Goal: Information Seeking & Learning: Learn about a topic

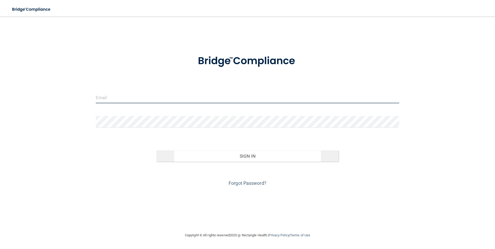
type input "BEBRITEWHITENING@GMAIL.COM"
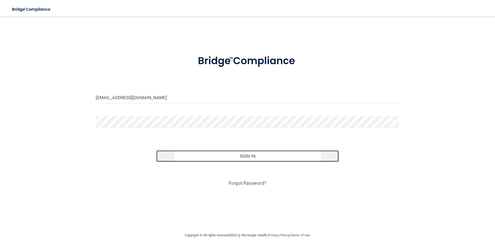
click at [233, 156] on button "Sign In" at bounding box center [248, 156] width 182 height 11
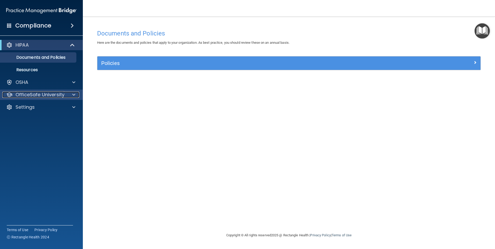
click at [46, 97] on p "OfficeSafe University" at bounding box center [40, 95] width 49 height 6
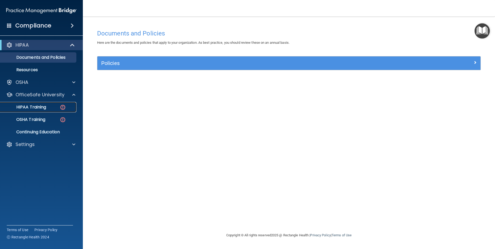
click at [42, 108] on p "HIPAA Training" at bounding box center [24, 107] width 43 height 5
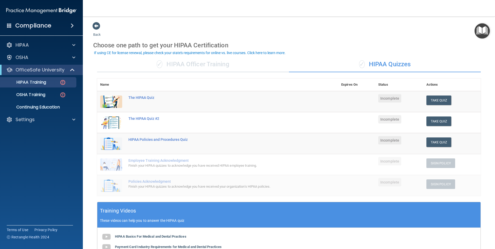
click at [263, 52] on div "If using CE for license renewal, please check your state's requirements for onl…" at bounding box center [190, 53] width 192 height 4
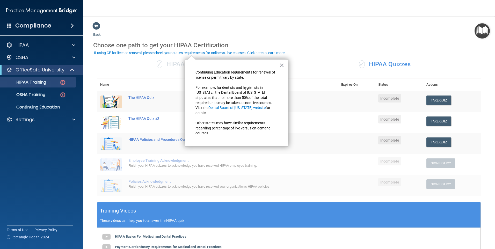
click at [312, 52] on div "Choose one path to get your HIPAA Certification" at bounding box center [289, 45] width 392 height 15
click at [283, 64] on button "×" at bounding box center [282, 65] width 5 height 8
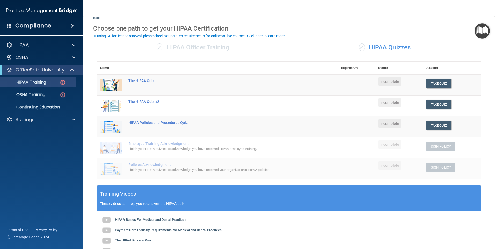
scroll to position [26, 0]
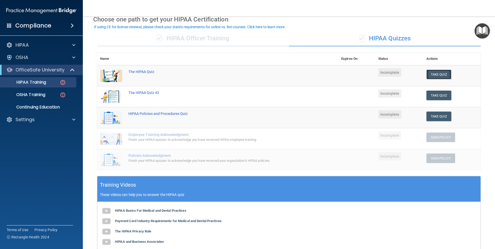
click at [433, 75] on button "Take Quiz" at bounding box center [439, 75] width 25 height 10
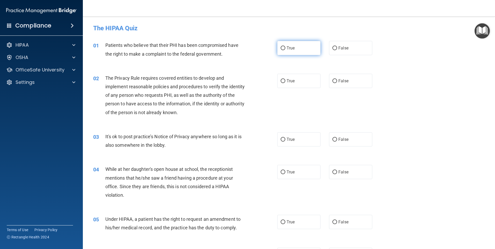
click at [281, 47] on input "True" at bounding box center [283, 48] width 5 height 4
radio input "true"
click at [282, 80] on input "True" at bounding box center [283, 81] width 5 height 4
radio input "true"
click at [282, 140] on input "True" at bounding box center [283, 140] width 5 height 4
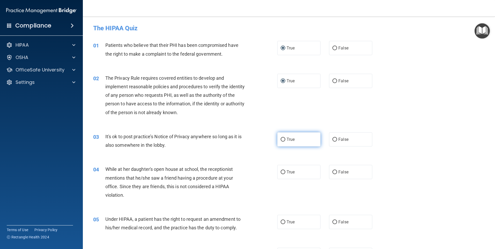
radio input "true"
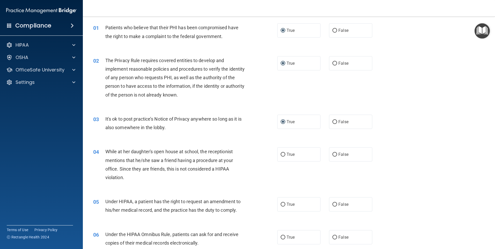
scroll to position [52, 0]
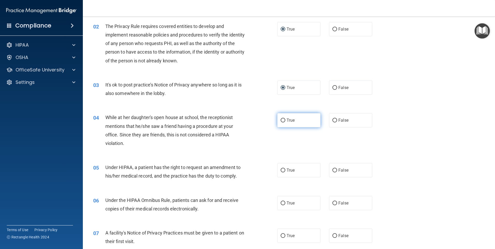
click at [282, 120] on input "True" at bounding box center [283, 121] width 5 height 4
radio input "true"
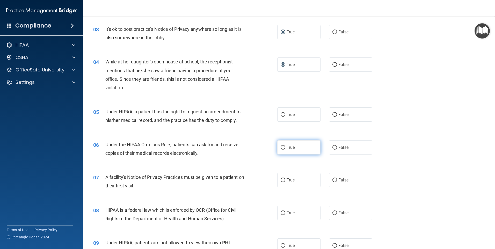
scroll to position [130, 0]
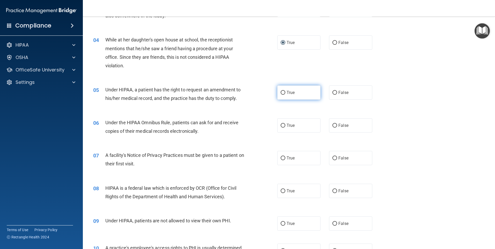
click at [281, 91] on input "True" at bounding box center [283, 93] width 5 height 4
radio input "true"
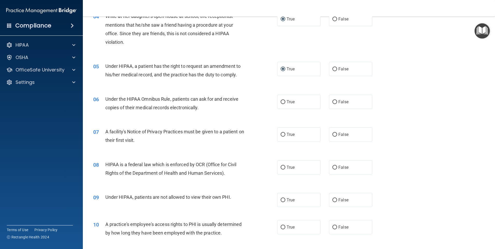
scroll to position [181, 0]
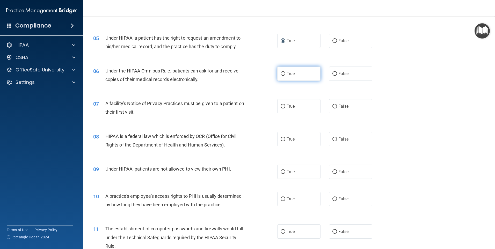
click at [282, 73] on input "True" at bounding box center [283, 74] width 5 height 4
radio input "true"
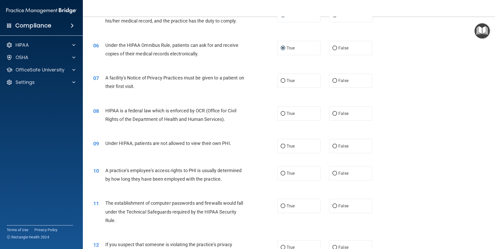
scroll to position [207, 0]
click at [281, 80] on input "True" at bounding box center [283, 81] width 5 height 4
radio input "true"
click at [282, 114] on input "True" at bounding box center [283, 114] width 5 height 4
radio input "true"
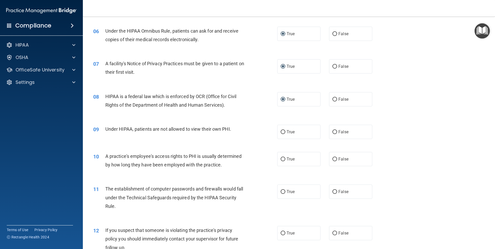
scroll to position [259, 0]
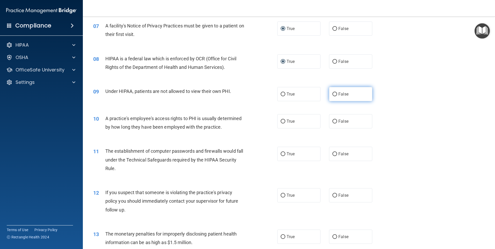
click at [333, 94] on input "False" at bounding box center [335, 95] width 5 height 4
radio input "true"
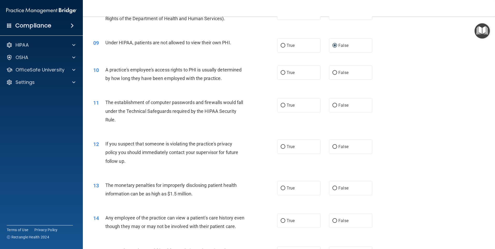
scroll to position [311, 0]
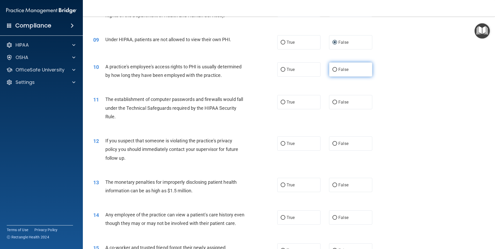
click at [333, 71] on input "False" at bounding box center [335, 70] width 5 height 4
radio input "true"
click at [284, 100] on label "True" at bounding box center [299, 102] width 43 height 14
click at [284, 101] on input "True" at bounding box center [283, 103] width 5 height 4
radio input "true"
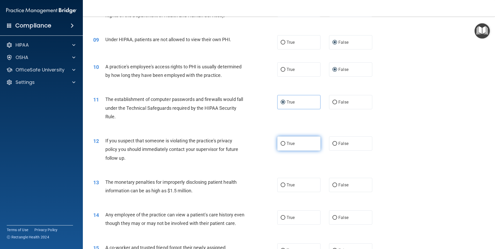
click at [281, 143] on input "True" at bounding box center [283, 144] width 5 height 4
radio input "true"
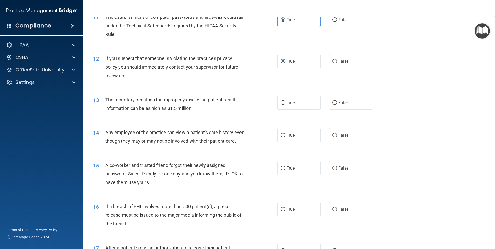
scroll to position [415, 0]
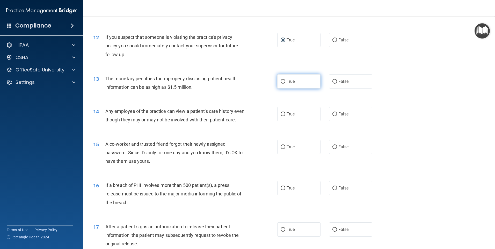
click at [282, 80] on input "True" at bounding box center [283, 82] width 5 height 4
radio input "true"
click at [281, 115] on input "True" at bounding box center [283, 114] width 5 height 4
radio input "true"
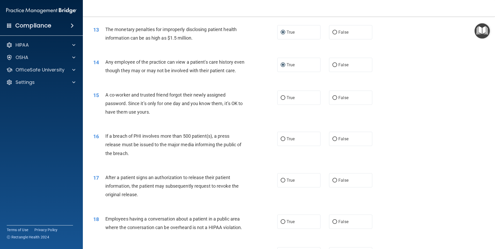
scroll to position [466, 0]
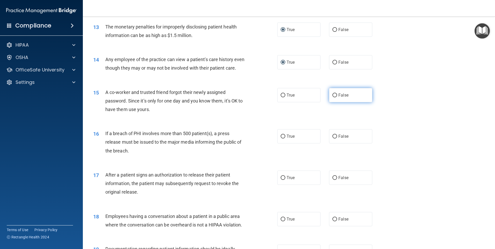
click at [333, 97] on input "False" at bounding box center [335, 96] width 5 height 4
radio input "true"
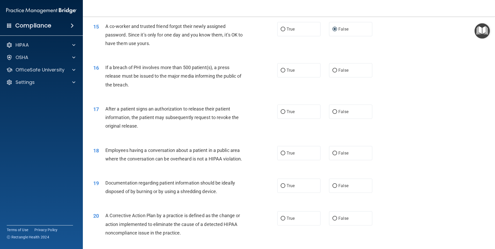
scroll to position [544, 0]
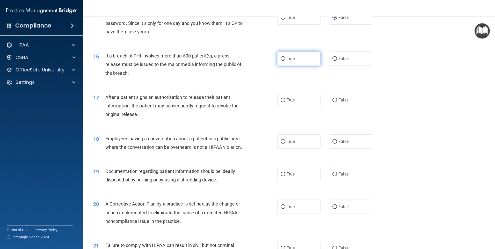
click at [282, 61] on input "True" at bounding box center [283, 59] width 5 height 4
radio input "true"
click at [282, 102] on input "True" at bounding box center [283, 100] width 5 height 4
radio input "true"
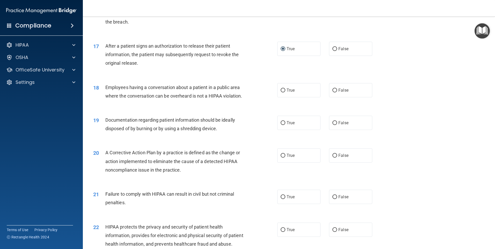
scroll to position [596, 0]
click at [281, 92] on input "True" at bounding box center [283, 90] width 5 height 4
radio input "true"
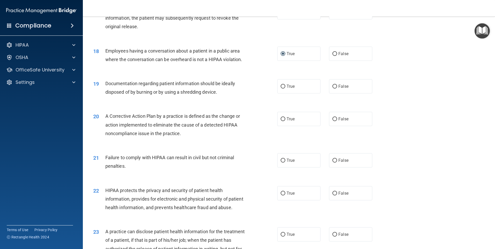
scroll to position [648, 0]
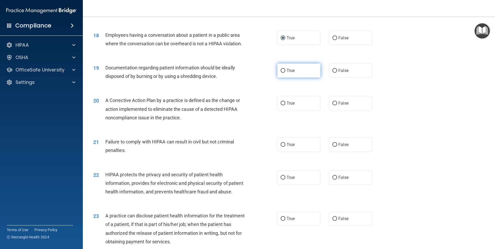
click at [281, 73] on input "True" at bounding box center [283, 71] width 5 height 4
radio input "true"
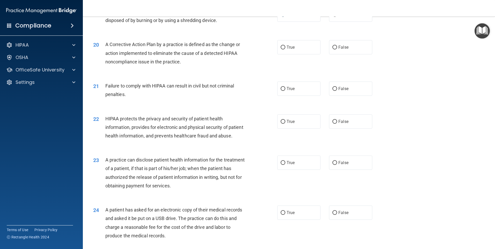
scroll to position [726, 0]
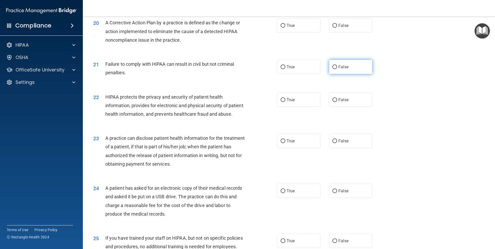
click at [334, 69] on input "False" at bounding box center [335, 67] width 5 height 4
radio input "true"
click at [282, 28] on input "True" at bounding box center [283, 26] width 5 height 4
radio input "true"
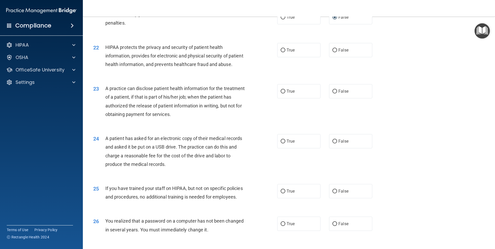
scroll to position [803, 0]
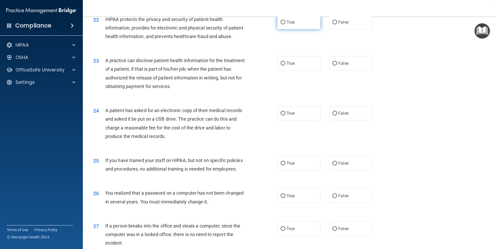
click at [284, 29] on label "True" at bounding box center [299, 22] width 43 height 14
click at [284, 24] on input "True" at bounding box center [283, 22] width 5 height 4
radio input "true"
click at [281, 66] on input "True" at bounding box center [283, 64] width 5 height 4
radio input "true"
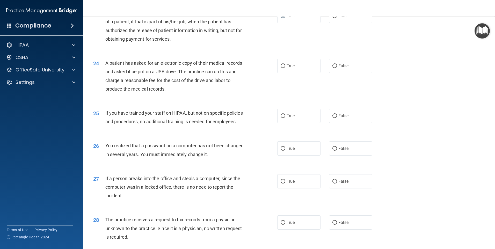
scroll to position [855, 0]
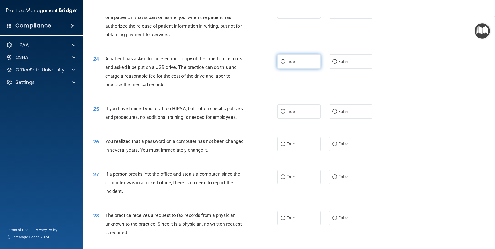
click at [281, 64] on input "True" at bounding box center [283, 62] width 5 height 4
radio input "true"
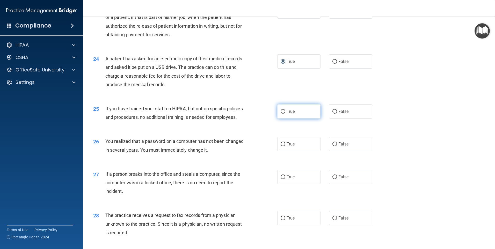
click at [281, 114] on input "True" at bounding box center [283, 112] width 5 height 4
radio input "true"
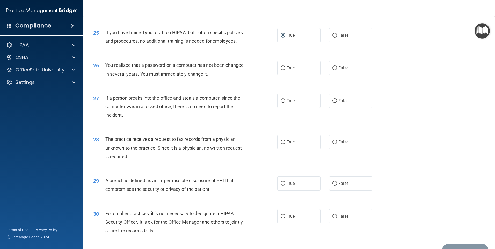
scroll to position [933, 0]
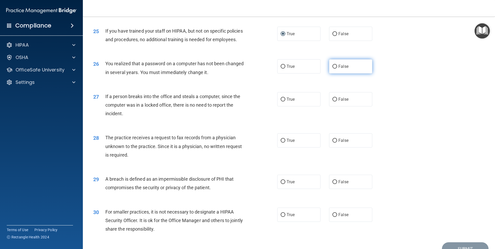
click at [335, 69] on input "False" at bounding box center [335, 67] width 5 height 4
radio input "true"
click at [334, 102] on input "False" at bounding box center [335, 100] width 5 height 4
radio input "true"
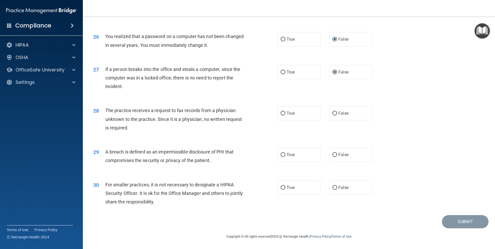
scroll to position [985, 0]
click at [333, 113] on input "False" at bounding box center [335, 114] width 5 height 4
radio input "true"
click at [282, 153] on input "True" at bounding box center [283, 155] width 5 height 4
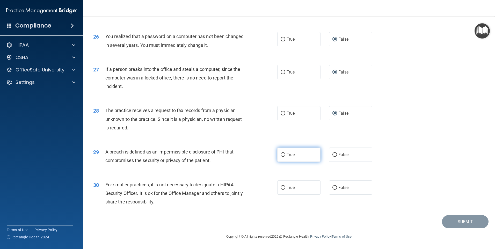
radio input "true"
click at [333, 188] on input "False" at bounding box center [335, 188] width 5 height 4
radio input "true"
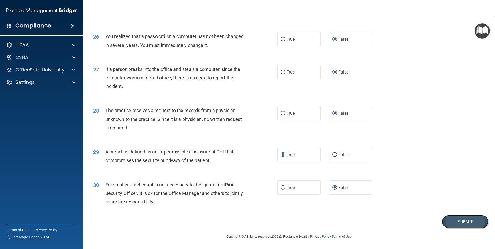
click at [456, 220] on button "Submit" at bounding box center [465, 221] width 47 height 13
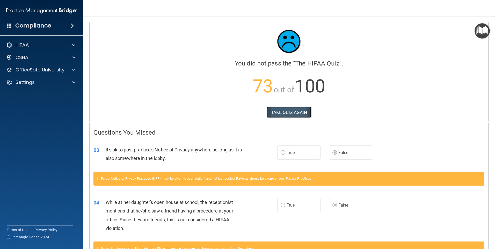
click at [288, 111] on button "TAKE QUIZ AGAIN" at bounding box center [289, 112] width 45 height 11
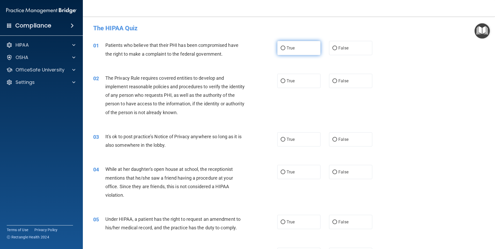
click at [281, 50] on input "True" at bounding box center [283, 48] width 5 height 4
radio input "true"
click at [281, 80] on input "True" at bounding box center [283, 81] width 5 height 4
radio input "true"
click at [333, 138] on input "False" at bounding box center [335, 140] width 5 height 4
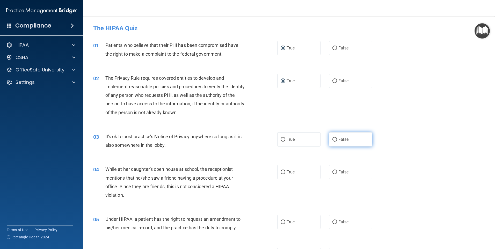
radio input "true"
drag, startPoint x: 332, startPoint y: 173, endPoint x: 332, endPoint y: 176, distance: 3.7
click at [333, 173] on input "False" at bounding box center [335, 173] width 5 height 4
radio input "true"
click at [333, 223] on input "False" at bounding box center [335, 223] width 5 height 4
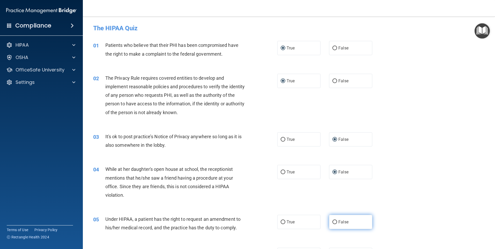
radio input "true"
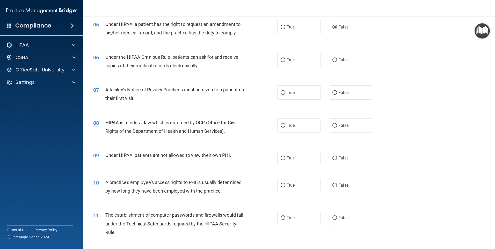
scroll to position [207, 0]
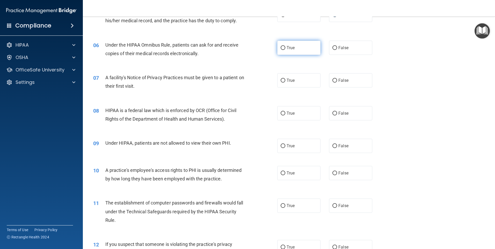
click at [283, 46] on input "True" at bounding box center [283, 48] width 5 height 4
radio input "true"
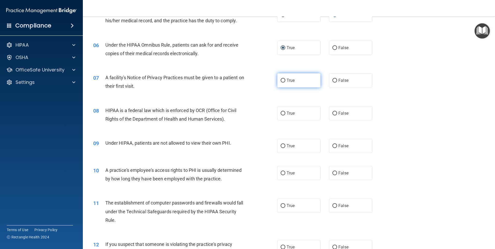
click at [283, 81] on input "True" at bounding box center [283, 81] width 5 height 4
radio input "true"
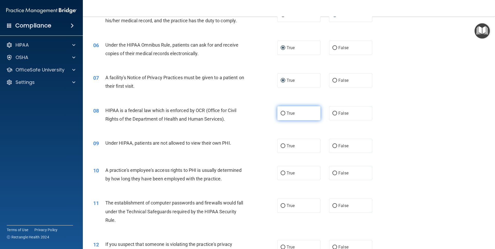
click at [281, 113] on input "True" at bounding box center [283, 114] width 5 height 4
radio input "true"
click at [335, 148] on input "False" at bounding box center [335, 146] width 5 height 4
radio input "true"
click at [334, 173] on input "False" at bounding box center [335, 174] width 5 height 4
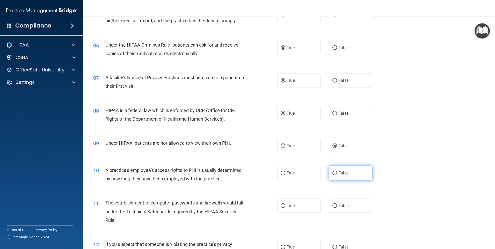
radio input "true"
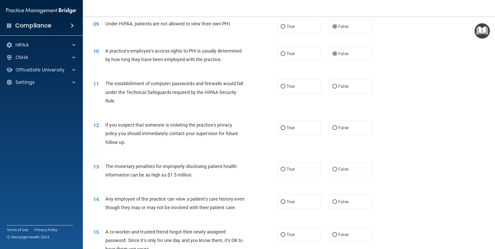
scroll to position [337, 0]
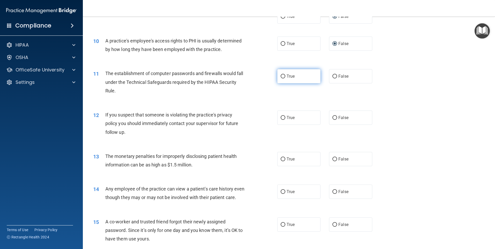
click at [281, 75] on input "True" at bounding box center [283, 77] width 5 height 4
radio input "true"
click at [281, 119] on input "True" at bounding box center [283, 118] width 5 height 4
radio input "true"
click at [281, 158] on input "True" at bounding box center [283, 160] width 5 height 4
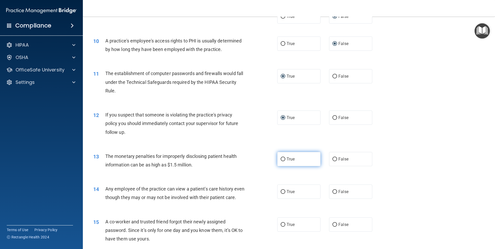
radio input "true"
click at [334, 192] on input "False" at bounding box center [335, 192] width 5 height 4
radio input "true"
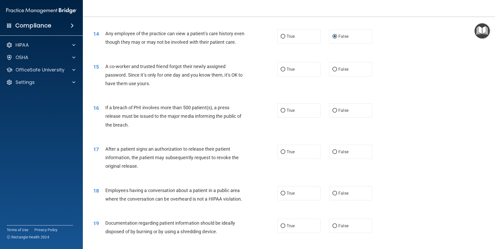
scroll to position [518, 0]
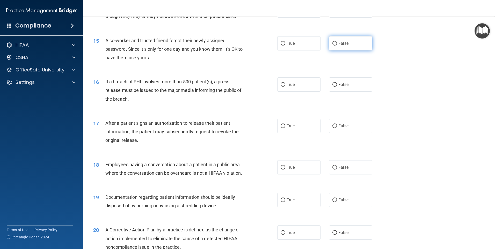
click at [334, 46] on input "False" at bounding box center [335, 44] width 5 height 4
radio input "true"
click at [284, 92] on label "True" at bounding box center [299, 84] width 43 height 14
click at [284, 87] on input "True" at bounding box center [283, 85] width 5 height 4
radio input "true"
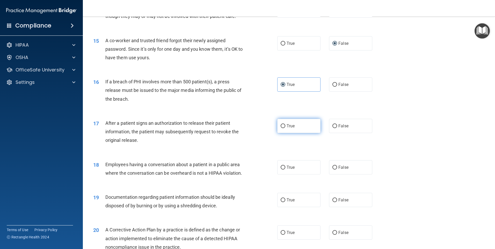
click at [282, 128] on input "True" at bounding box center [283, 126] width 5 height 4
radio input "true"
click at [334, 170] on input "False" at bounding box center [335, 168] width 5 height 4
radio input "true"
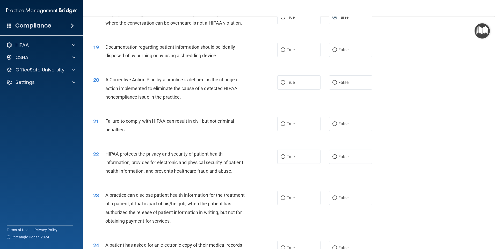
scroll to position [674, 0]
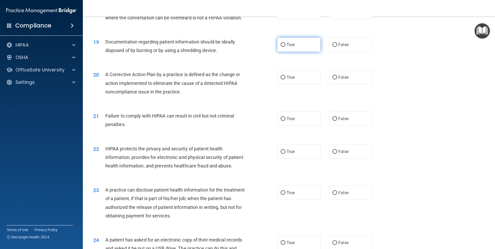
click at [281, 47] on input "True" at bounding box center [283, 45] width 5 height 4
radio input "true"
click at [281, 80] on input "True" at bounding box center [283, 78] width 5 height 4
radio input "true"
click at [333, 121] on input "False" at bounding box center [335, 119] width 5 height 4
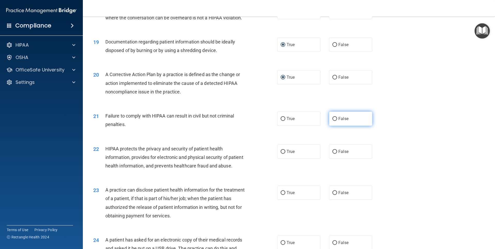
radio input "true"
click at [282, 154] on input "True" at bounding box center [283, 152] width 5 height 4
radio input "true"
click at [334, 195] on input "False" at bounding box center [335, 193] width 5 height 4
radio input "true"
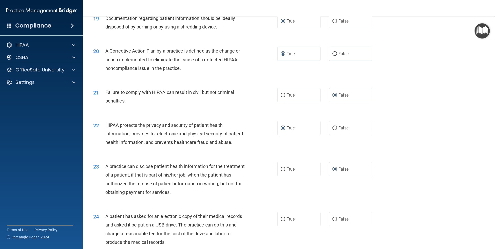
scroll to position [777, 0]
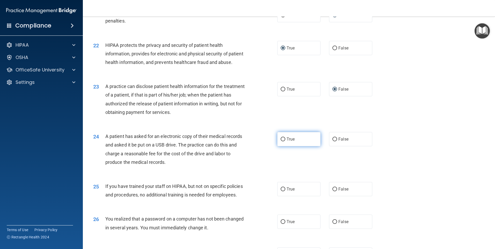
click at [281, 141] on input "True" at bounding box center [283, 140] width 5 height 4
radio input "true"
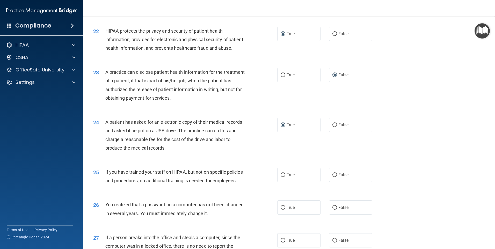
scroll to position [803, 0]
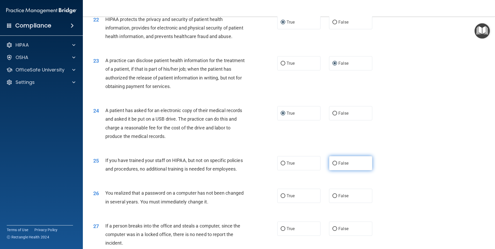
click at [333, 166] on input "False" at bounding box center [335, 164] width 5 height 4
radio input "true"
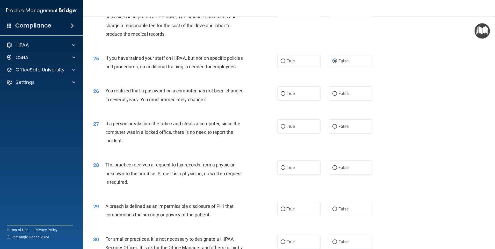
scroll to position [907, 0]
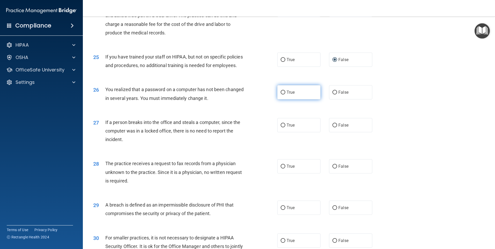
click at [281, 95] on input "True" at bounding box center [283, 93] width 5 height 4
radio input "true"
click at [334, 127] on input "False" at bounding box center [335, 126] width 5 height 4
radio input "true"
drag, startPoint x: 333, startPoint y: 194, endPoint x: 354, endPoint y: 183, distance: 23.2
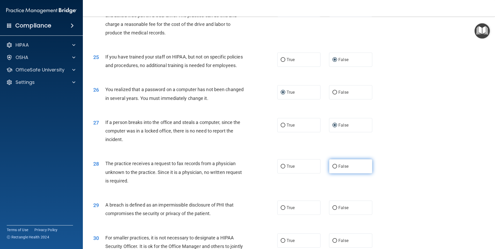
click at [333, 169] on input "False" at bounding box center [335, 167] width 5 height 4
radio input "true"
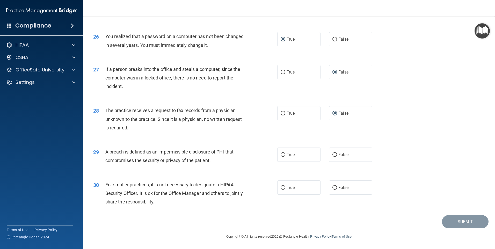
scroll to position [986, 0]
drag, startPoint x: 281, startPoint y: 154, endPoint x: 314, endPoint y: 172, distance: 37.8
click at [282, 154] on input "True" at bounding box center [283, 155] width 5 height 4
radio input "true"
click at [336, 189] on label "False" at bounding box center [350, 188] width 43 height 14
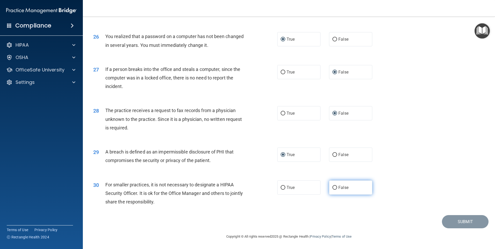
click at [336, 189] on input "False" at bounding box center [335, 188] width 5 height 4
radio input "true"
click at [461, 223] on button "Submit" at bounding box center [465, 221] width 47 height 13
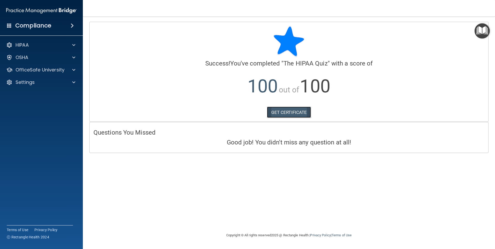
click at [292, 113] on link "GET CERTIFICATE" at bounding box center [289, 112] width 44 height 11
click at [27, 68] on p "OfficeSafe University" at bounding box center [40, 70] width 49 height 6
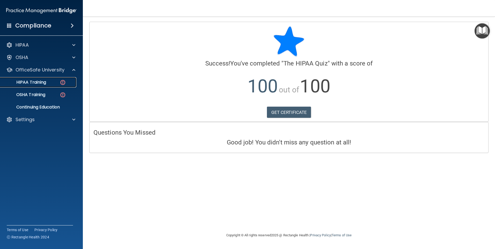
click at [47, 83] on div "HIPAA Training" at bounding box center [38, 82] width 71 height 5
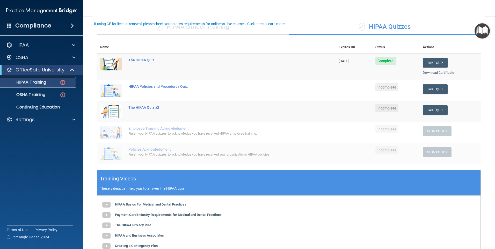
scroll to position [52, 0]
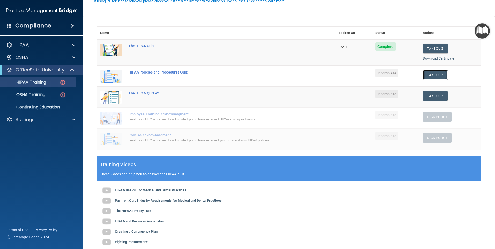
click at [428, 76] on button "Take Quiz" at bounding box center [435, 75] width 25 height 10
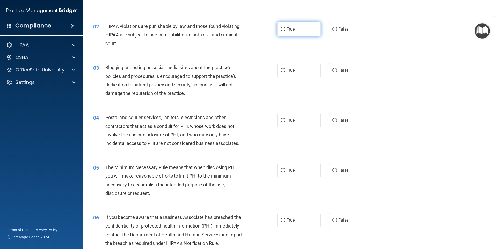
click at [281, 29] on input "True" at bounding box center [283, 29] width 5 height 4
radio input "true"
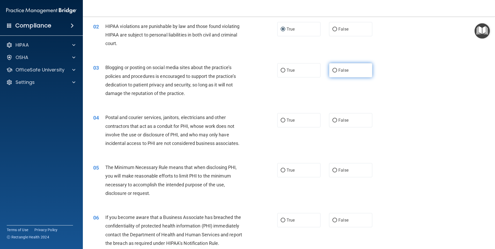
click at [333, 70] on input "False" at bounding box center [335, 71] width 5 height 4
radio input "true"
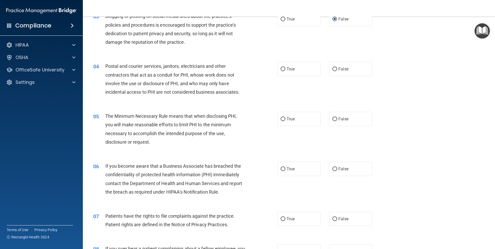
scroll to position [104, 0]
click at [281, 68] on input "True" at bounding box center [283, 69] width 5 height 4
radio input "true"
click at [283, 119] on input "True" at bounding box center [283, 119] width 5 height 4
radio input "true"
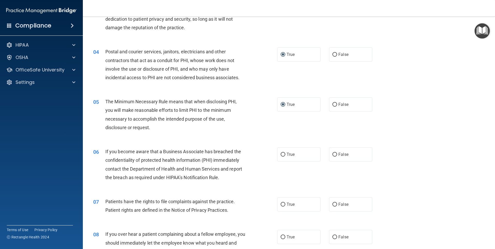
scroll to position [155, 0]
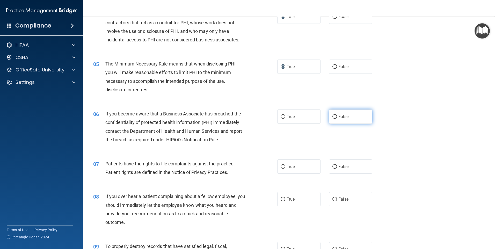
click at [334, 116] on input "False" at bounding box center [335, 117] width 5 height 4
radio input "true"
click at [282, 165] on input "True" at bounding box center [283, 167] width 5 height 4
radio input "true"
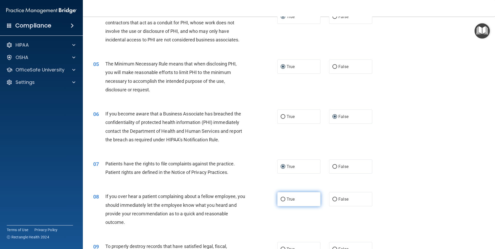
click at [281, 199] on input "True" at bounding box center [283, 200] width 5 height 4
radio input "true"
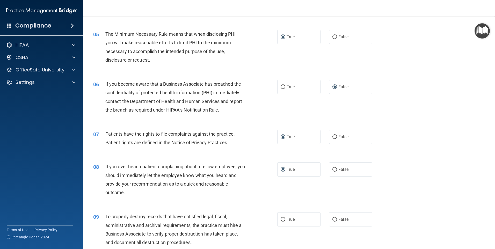
scroll to position [259, 0]
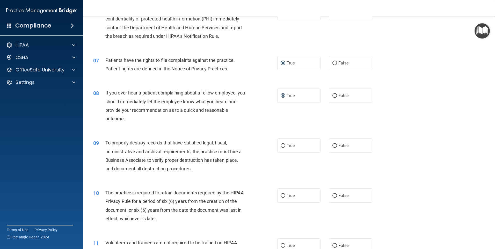
drag, startPoint x: 280, startPoint y: 145, endPoint x: 281, endPoint y: 153, distance: 8.9
click at [281, 144] on input "True" at bounding box center [283, 146] width 5 height 4
radio input "true"
drag, startPoint x: 280, startPoint y: 197, endPoint x: 277, endPoint y: 197, distance: 2.9
click at [281, 197] on input "True" at bounding box center [283, 196] width 5 height 4
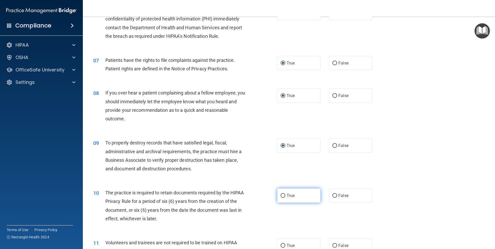
radio input "true"
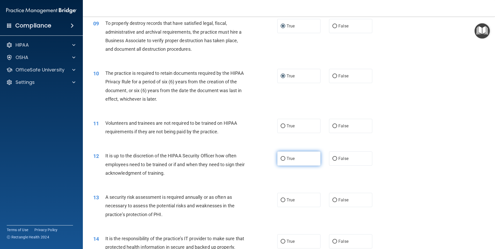
scroll to position [389, 0]
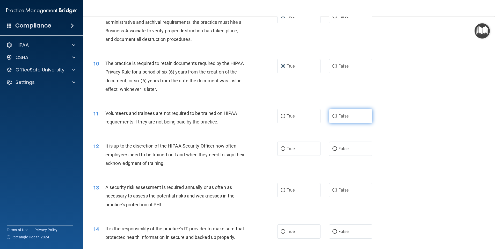
click at [335, 115] on label "False" at bounding box center [350, 116] width 43 height 14
click at [335, 115] on input "False" at bounding box center [335, 117] width 5 height 4
radio input "true"
click at [333, 148] on input "False" at bounding box center [335, 149] width 5 height 4
radio input "true"
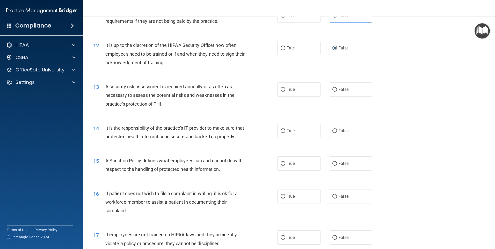
scroll to position [492, 0]
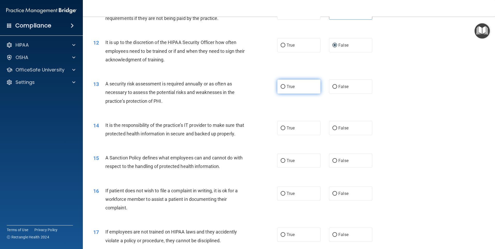
click at [282, 86] on input "True" at bounding box center [283, 87] width 5 height 4
radio input "true"
click at [281, 127] on input "True" at bounding box center [283, 128] width 5 height 4
radio input "true"
click at [283, 163] on input "True" at bounding box center [283, 161] width 5 height 4
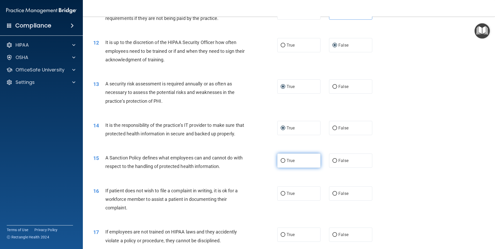
radio input "true"
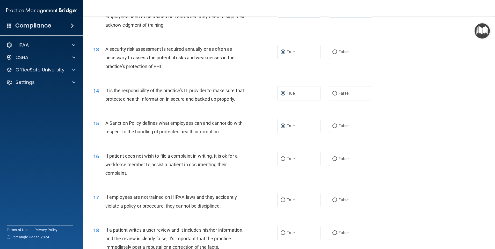
scroll to position [544, 0]
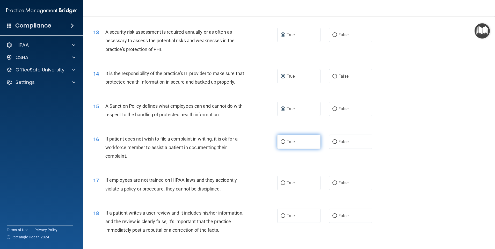
click at [281, 144] on input "True" at bounding box center [283, 142] width 5 height 4
radio input "true"
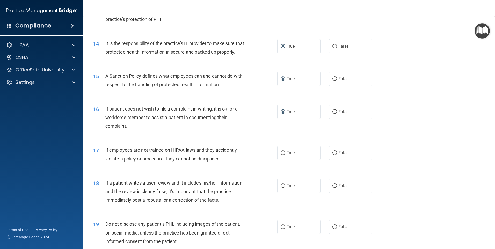
scroll to position [648, 0]
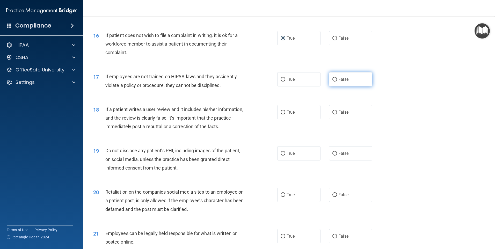
click at [333, 82] on input "False" at bounding box center [335, 80] width 5 height 4
radio input "true"
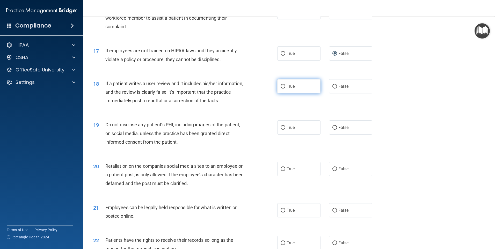
click at [282, 89] on input "True" at bounding box center [283, 87] width 5 height 4
radio input "true"
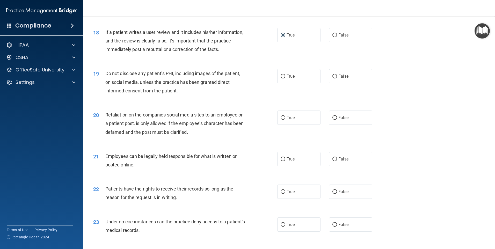
scroll to position [726, 0]
click at [281, 78] on input "True" at bounding box center [283, 76] width 5 height 4
radio input "true"
click at [285, 124] on label "True" at bounding box center [299, 117] width 43 height 14
click at [285, 119] on input "True" at bounding box center [283, 118] width 5 height 4
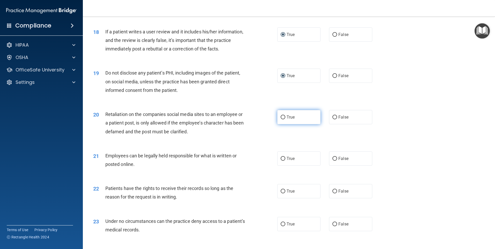
radio input "true"
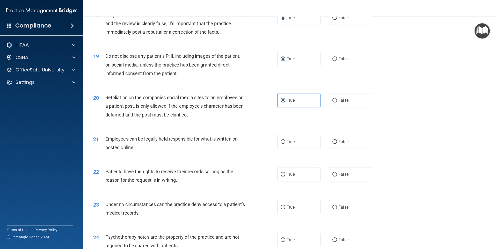
scroll to position [751, 0]
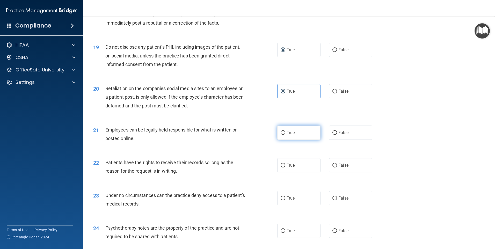
click at [281, 135] on input "True" at bounding box center [283, 133] width 5 height 4
radio input "true"
click at [281, 168] on input "True" at bounding box center [283, 166] width 5 height 4
radio input "true"
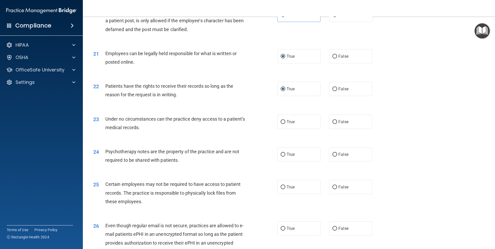
scroll to position [829, 0]
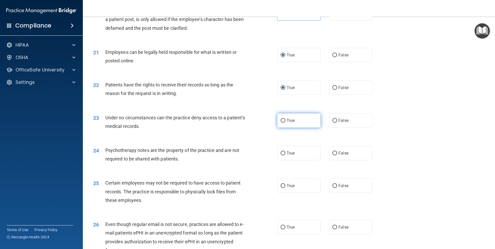
click at [281, 123] on input "True" at bounding box center [283, 121] width 5 height 4
radio input "true"
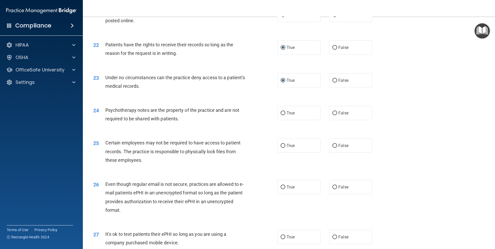
scroll to position [881, 0]
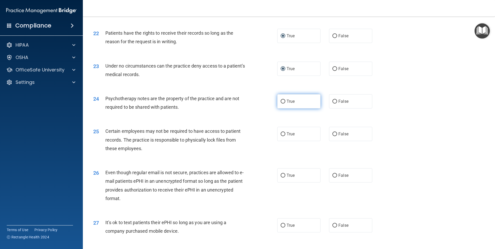
click at [282, 104] on input "True" at bounding box center [283, 102] width 5 height 4
radio input "true"
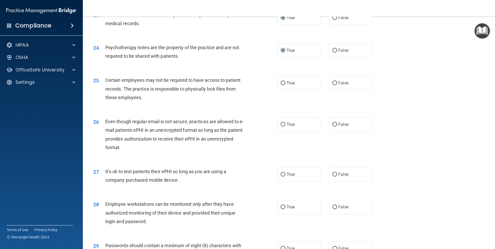
scroll to position [933, 0]
click at [333, 84] on input "False" at bounding box center [335, 83] width 5 height 4
radio input "true"
click at [334, 126] on input "False" at bounding box center [335, 124] width 5 height 4
radio input "true"
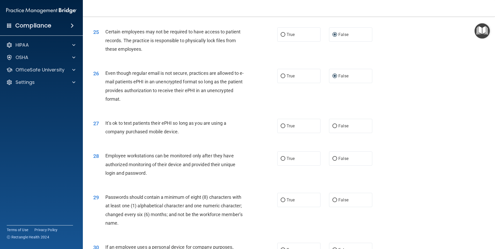
scroll to position [985, 0]
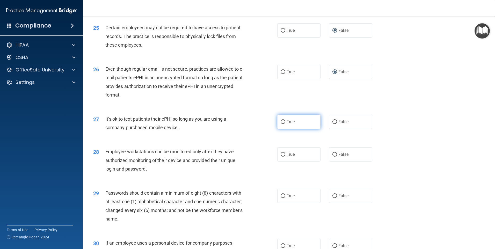
click at [281, 124] on input "True" at bounding box center [283, 122] width 5 height 4
radio input "true"
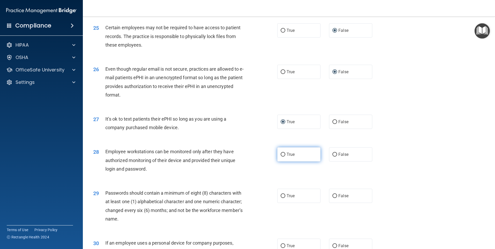
click at [283, 157] on input "True" at bounding box center [283, 155] width 5 height 4
radio input "true"
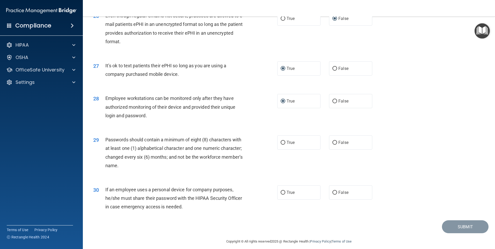
scroll to position [1052, 0]
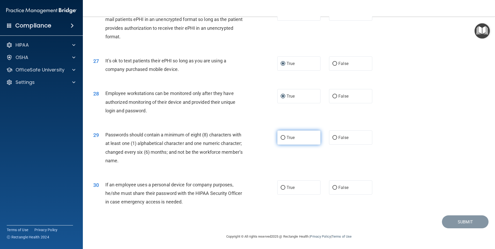
click at [283, 137] on input "True" at bounding box center [283, 138] width 5 height 4
radio input "true"
click at [281, 187] on input "True" at bounding box center [283, 188] width 5 height 4
radio input "true"
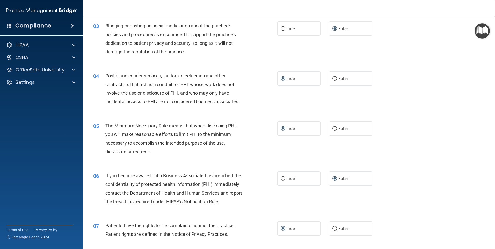
scroll to position [0, 0]
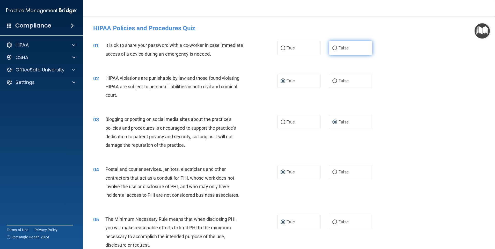
click at [333, 47] on input "False" at bounding box center [335, 48] width 5 height 4
radio input "true"
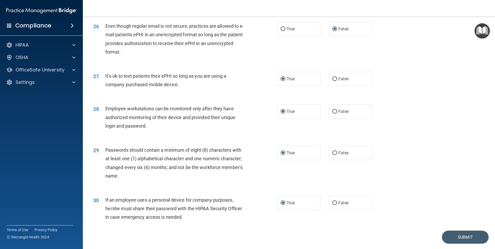
scroll to position [1037, 0]
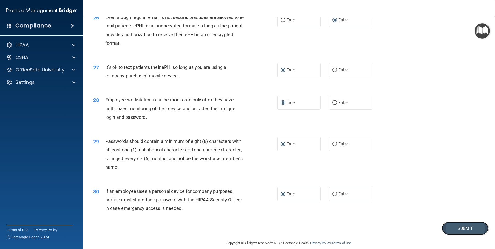
click at [453, 235] on button "Submit" at bounding box center [465, 228] width 47 height 13
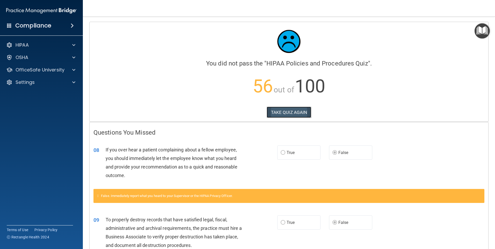
click at [283, 113] on button "TAKE QUIZ AGAIN" at bounding box center [289, 112] width 45 height 11
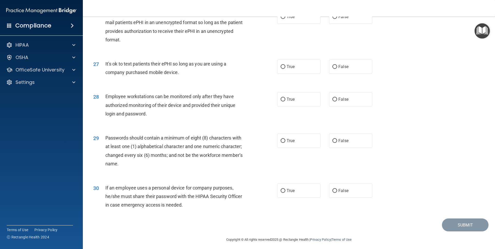
scroll to position [1052, 0]
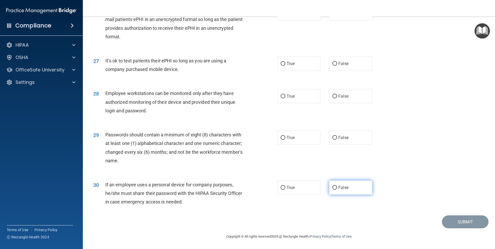
click at [333, 188] on input "False" at bounding box center [335, 188] width 5 height 4
radio input "true"
click at [281, 137] on input "True" at bounding box center [283, 138] width 5 height 4
radio input "true"
click at [334, 96] on input "False" at bounding box center [335, 97] width 5 height 4
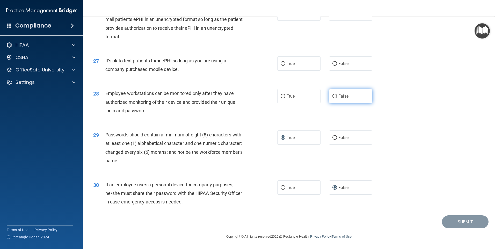
radio input "true"
click at [282, 62] on input "True" at bounding box center [283, 64] width 5 height 4
radio input "true"
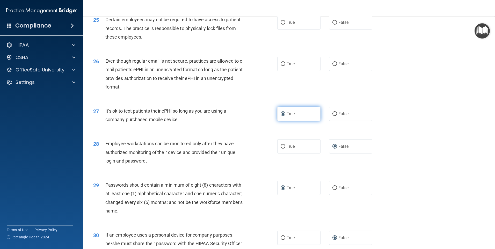
scroll to position [974, 0]
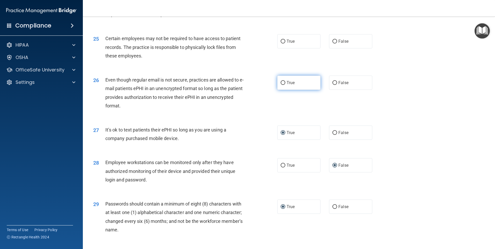
click at [281, 85] on input "True" at bounding box center [283, 83] width 5 height 4
radio input "true"
click at [281, 44] on input "True" at bounding box center [283, 42] width 5 height 4
radio input "true"
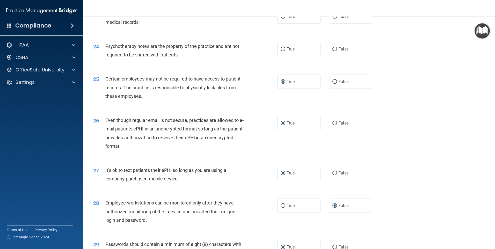
scroll to position [922, 0]
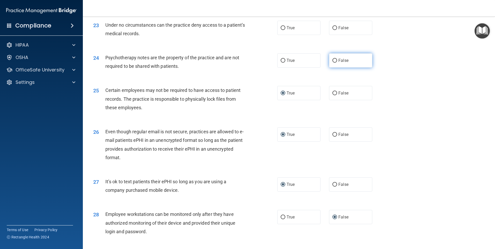
click at [333, 63] on input "False" at bounding box center [335, 61] width 5 height 4
radio input "true"
click at [333, 30] on input "False" at bounding box center [335, 28] width 5 height 4
radio input "true"
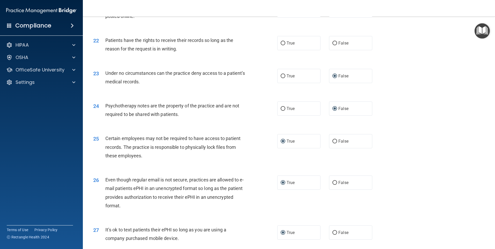
scroll to position [870, 0]
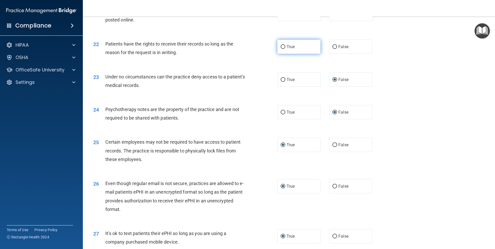
click at [282, 49] on input "True" at bounding box center [283, 47] width 5 height 4
radio input "true"
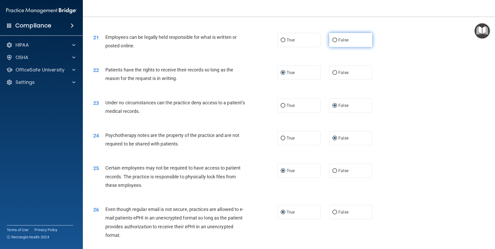
click at [333, 42] on input "False" at bounding box center [335, 40] width 5 height 4
radio input "true"
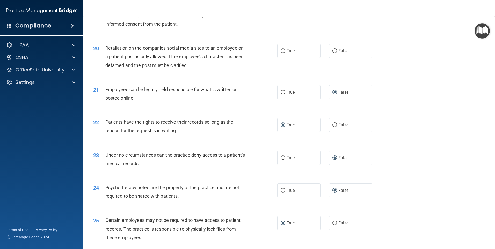
scroll to position [767, 0]
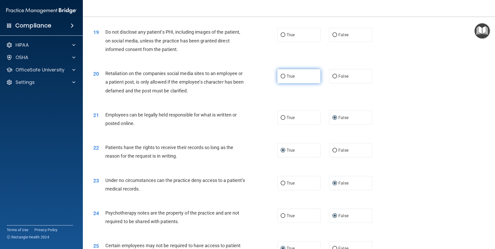
click at [283, 79] on input "True" at bounding box center [283, 77] width 5 height 4
radio input "true"
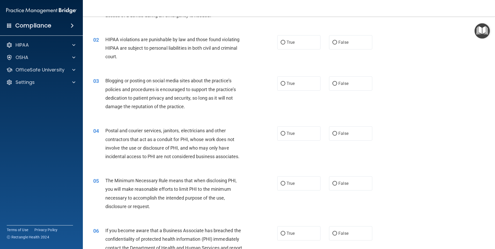
scroll to position [0, 0]
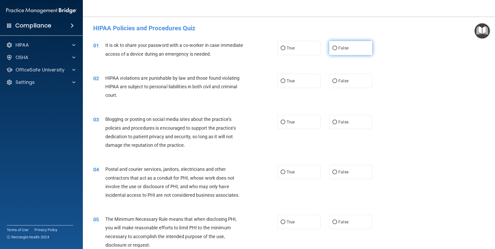
click at [333, 48] on input "False" at bounding box center [335, 48] width 5 height 4
radio input "true"
click at [281, 80] on input "True" at bounding box center [283, 81] width 5 height 4
radio input "true"
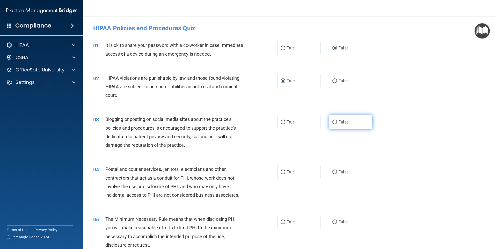
click at [333, 122] on input "False" at bounding box center [335, 122] width 5 height 4
radio input "true"
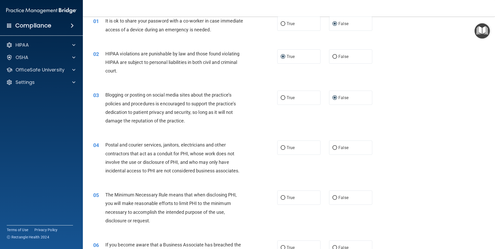
scroll to position [78, 0]
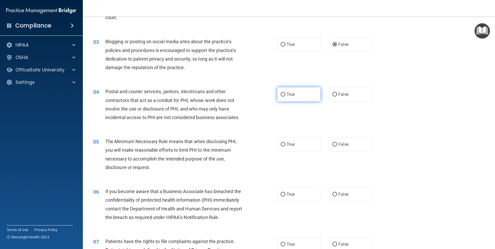
click at [281, 95] on input "True" at bounding box center [283, 95] width 5 height 4
radio input "true"
click at [281, 146] on input "True" at bounding box center [283, 145] width 5 height 4
radio input "true"
click at [334, 196] on input "False" at bounding box center [335, 195] width 5 height 4
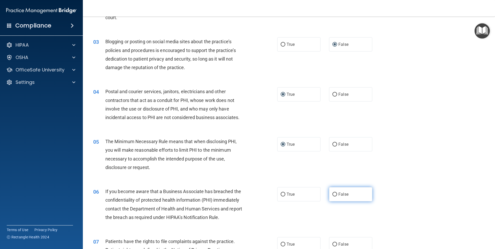
radio input "true"
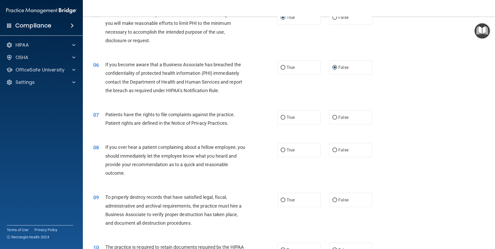
scroll to position [207, 0]
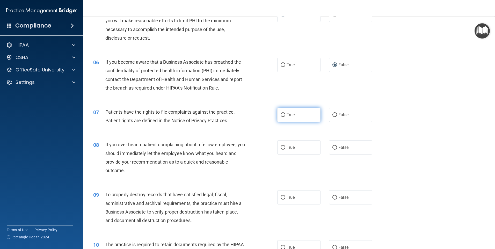
click at [281, 115] on input "True" at bounding box center [283, 115] width 5 height 4
radio input "true"
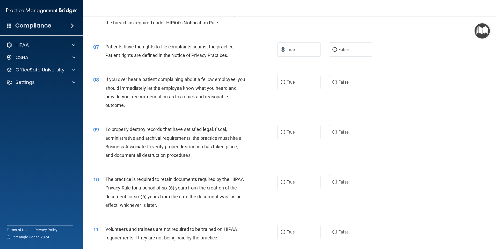
scroll to position [285, 0]
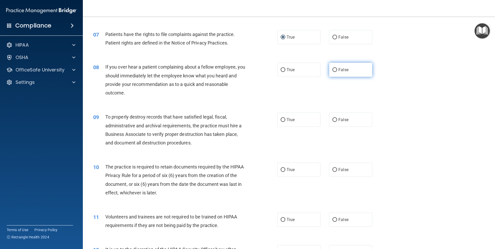
click at [334, 71] on input "False" at bounding box center [335, 70] width 5 height 4
radio input "true"
click at [333, 121] on input "False" at bounding box center [335, 120] width 5 height 4
radio input "true"
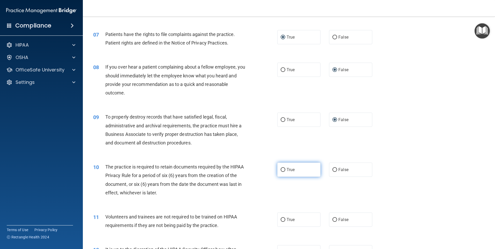
click at [281, 170] on input "True" at bounding box center [283, 170] width 5 height 4
radio input "true"
click at [333, 220] on input "False" at bounding box center [335, 220] width 5 height 4
radio input "true"
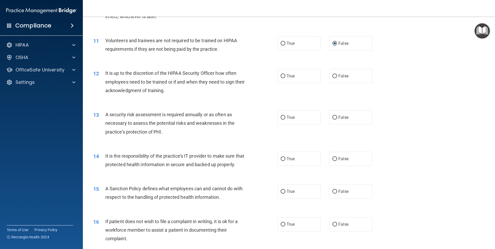
scroll to position [466, 0]
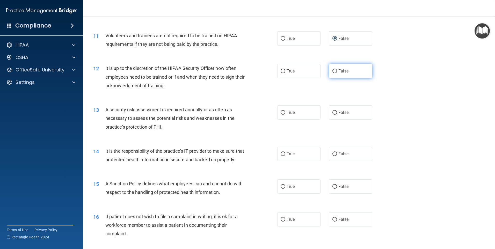
click at [333, 71] on input "False" at bounding box center [335, 71] width 5 height 4
radio input "true"
click at [282, 113] on input "True" at bounding box center [283, 113] width 5 height 4
radio input "true"
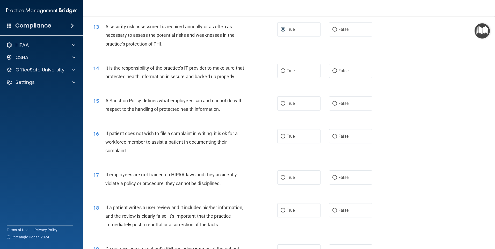
scroll to position [570, 0]
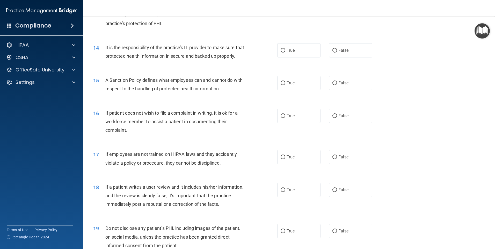
drag, startPoint x: 333, startPoint y: 50, endPoint x: 333, endPoint y: 62, distance: 11.9
click at [333, 50] on input "False" at bounding box center [335, 51] width 5 height 4
radio input "true"
click at [333, 85] on input "False" at bounding box center [335, 83] width 5 height 4
radio input "true"
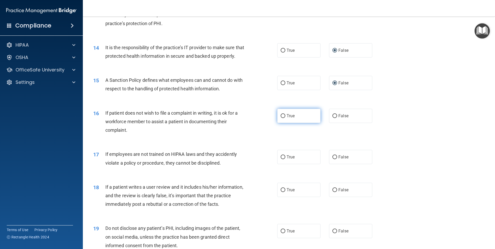
click at [282, 118] on input "True" at bounding box center [283, 116] width 5 height 4
radio input "true"
click at [333, 159] on input "False" at bounding box center [335, 157] width 5 height 4
radio input "true"
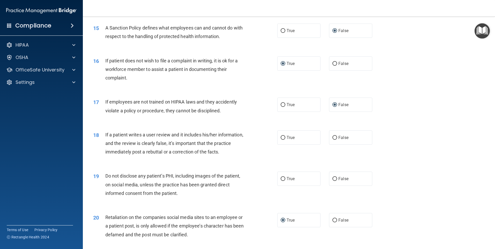
scroll to position [648, 0]
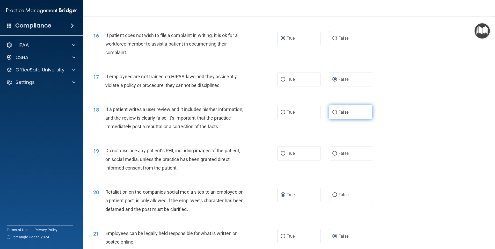
click at [333, 115] on input "False" at bounding box center [335, 113] width 5 height 4
radio input "true"
click at [281, 156] on input "True" at bounding box center [283, 154] width 5 height 4
radio input "true"
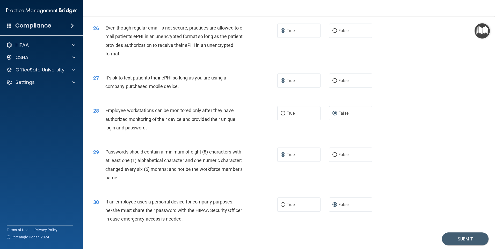
scroll to position [1052, 0]
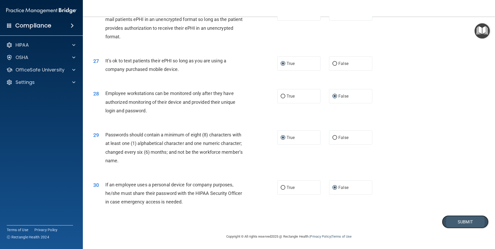
click at [455, 223] on button "Submit" at bounding box center [465, 222] width 47 height 13
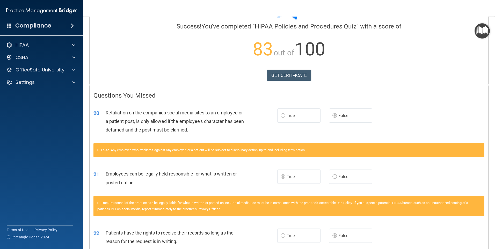
scroll to position [12, 0]
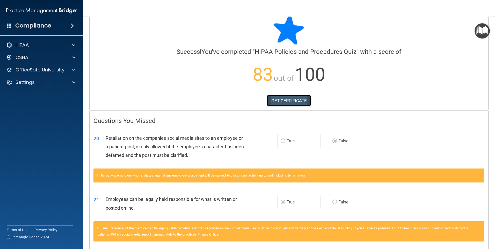
click at [291, 102] on link "GET CERTIFICATE" at bounding box center [289, 100] width 44 height 11
click at [30, 45] on div "HIPAA" at bounding box center [34, 45] width 64 height 6
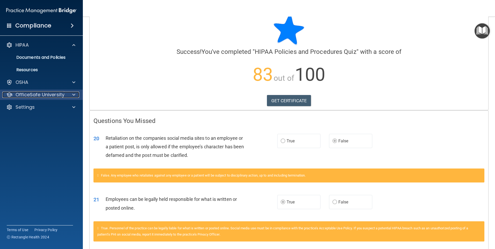
click at [37, 95] on p "OfficeSafe University" at bounding box center [40, 95] width 49 height 6
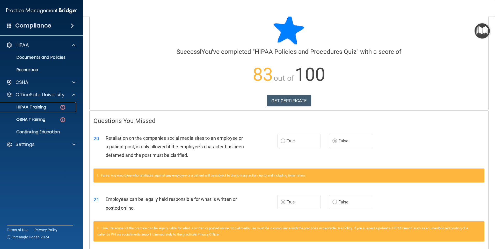
click at [40, 107] on p "HIPAA Training" at bounding box center [24, 107] width 43 height 5
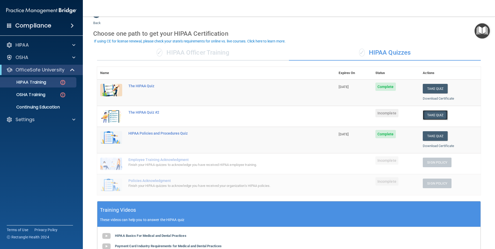
click at [436, 115] on button "Take Quiz" at bounding box center [435, 115] width 25 height 10
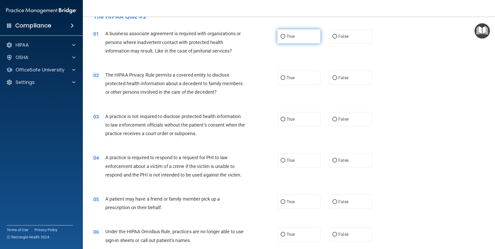
click at [282, 37] on input "True" at bounding box center [283, 37] width 5 height 4
radio input "true"
click at [282, 78] on input "True" at bounding box center [283, 78] width 5 height 4
radio input "true"
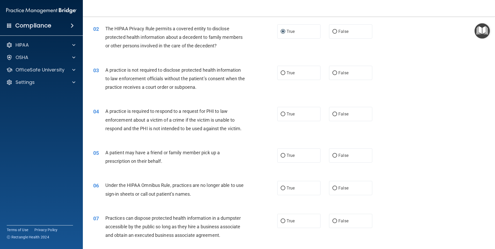
scroll to position [63, 0]
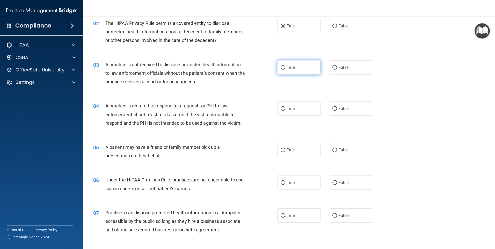
click at [284, 66] on label "True" at bounding box center [299, 67] width 43 height 14
click at [284, 66] on input "True" at bounding box center [283, 68] width 5 height 4
radio input "true"
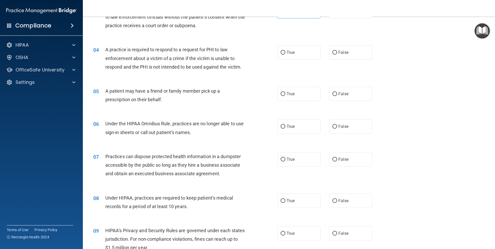
scroll to position [141, 0]
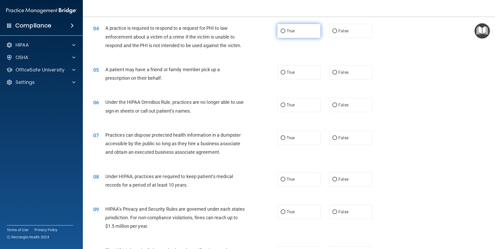
click at [282, 31] on input "True" at bounding box center [283, 31] width 5 height 4
radio input "true"
click at [282, 72] on input "True" at bounding box center [283, 73] width 5 height 4
radio input "true"
click at [333, 103] on input "False" at bounding box center [335, 105] width 5 height 4
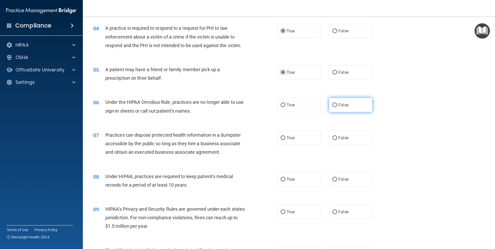
radio input "true"
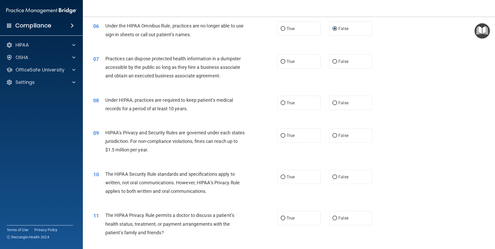
scroll to position [219, 0]
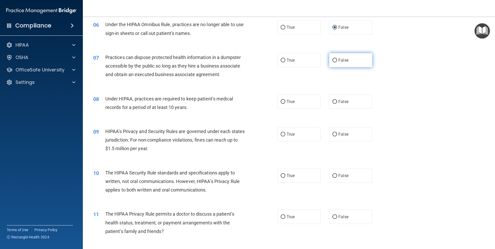
click at [333, 60] on input "False" at bounding box center [335, 61] width 5 height 4
radio input "true"
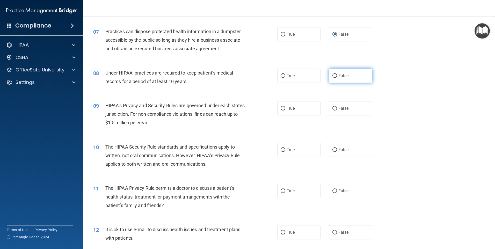
click at [334, 76] on input "False" at bounding box center [335, 76] width 5 height 4
radio input "true"
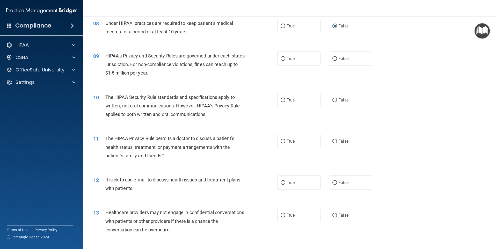
scroll to position [297, 0]
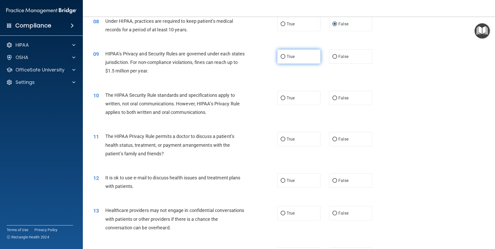
click at [282, 56] on input "True" at bounding box center [283, 57] width 5 height 4
radio input "true"
click at [281, 99] on input "True" at bounding box center [283, 98] width 5 height 4
radio input "true"
click at [335, 139] on label "False" at bounding box center [350, 139] width 43 height 14
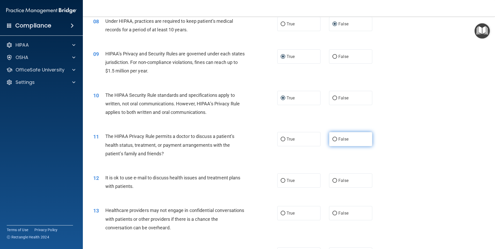
click at [335, 139] on input "False" at bounding box center [335, 140] width 5 height 4
radio input "true"
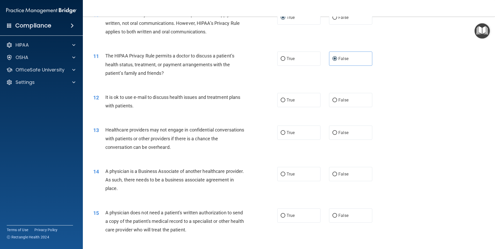
scroll to position [400, 0]
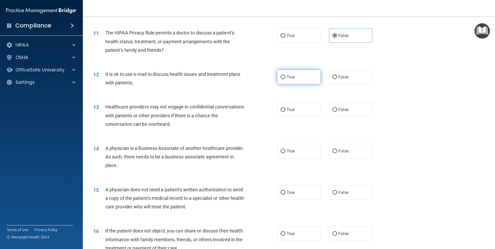
click at [282, 76] on input "True" at bounding box center [283, 77] width 5 height 4
radio input "true"
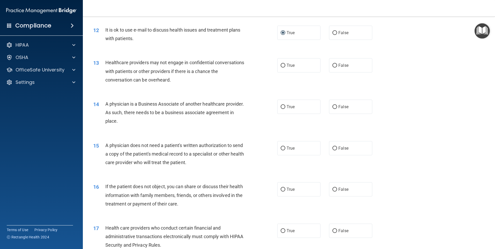
scroll to position [452, 0]
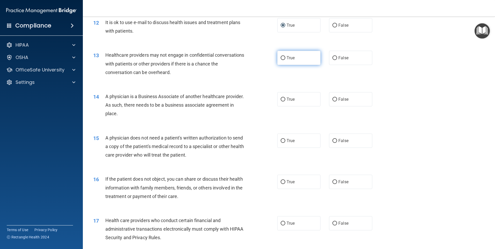
click at [282, 58] on input "True" at bounding box center [283, 58] width 5 height 4
radio input "true"
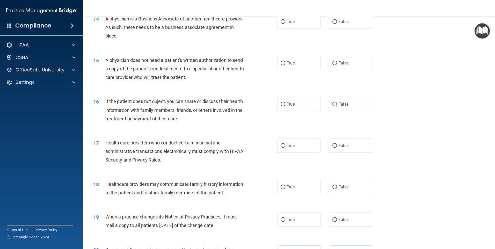
scroll to position [504, 0]
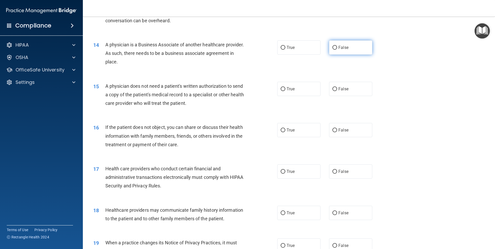
click at [333, 47] on input "False" at bounding box center [335, 48] width 5 height 4
radio input "true"
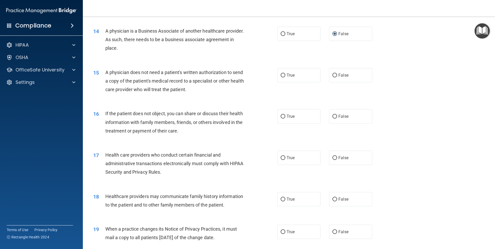
scroll to position [530, 0]
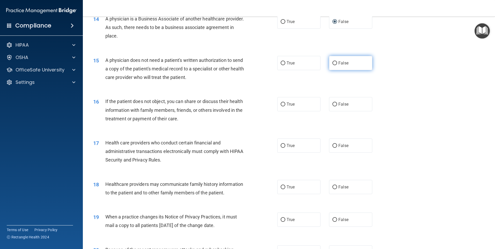
click at [333, 64] on input "False" at bounding box center [335, 63] width 5 height 4
radio input "true"
click at [333, 104] on input "False" at bounding box center [335, 105] width 5 height 4
radio input "true"
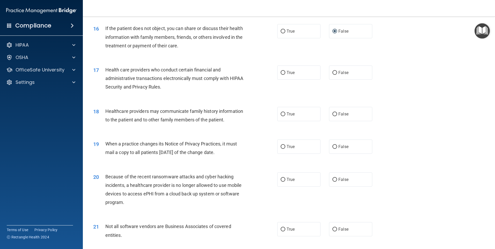
scroll to position [608, 0]
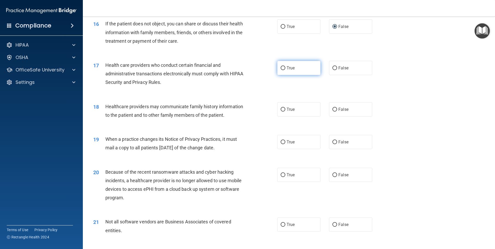
click at [282, 68] on input "True" at bounding box center [283, 68] width 5 height 4
radio input "true"
click at [333, 109] on input "False" at bounding box center [335, 110] width 5 height 4
radio input "true"
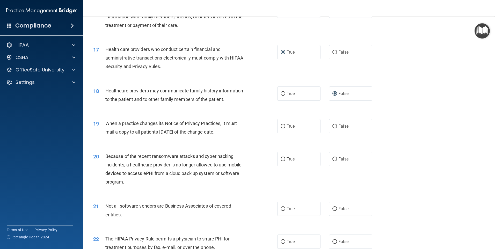
scroll to position [659, 0]
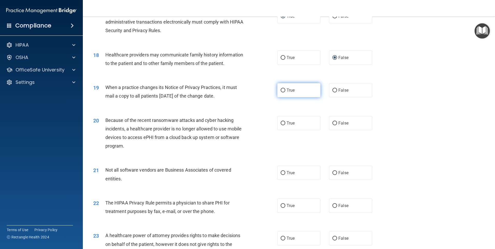
click at [282, 91] on input "True" at bounding box center [283, 91] width 5 height 4
radio input "true"
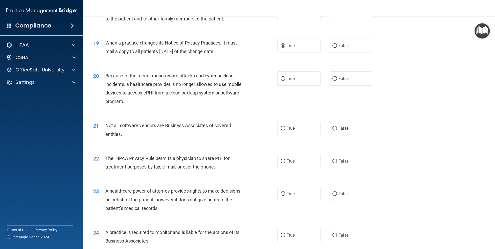
scroll to position [711, 0]
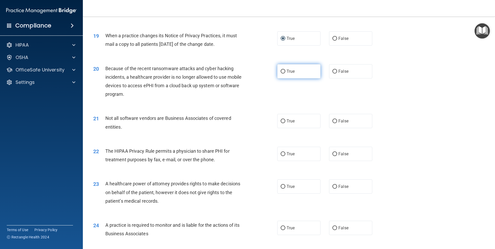
click at [281, 71] on input "True" at bounding box center [283, 72] width 5 height 4
radio input "true"
click at [334, 121] on input "False" at bounding box center [335, 121] width 5 height 4
radio input "true"
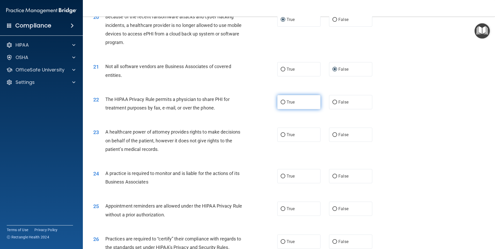
click at [281, 101] on input "True" at bounding box center [283, 103] width 5 height 4
radio input "true"
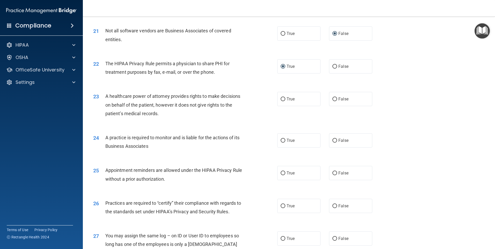
scroll to position [815, 0]
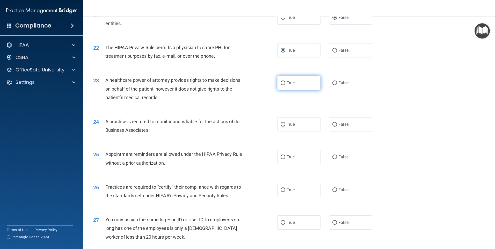
click at [281, 83] on input "True" at bounding box center [283, 83] width 5 height 4
radio input "true"
click at [281, 123] on input "True" at bounding box center [283, 125] width 5 height 4
radio input "true"
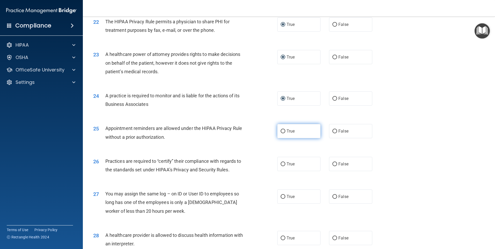
click at [284, 132] on label "True" at bounding box center [299, 131] width 43 height 14
click at [284, 132] on input "True" at bounding box center [283, 132] width 5 height 4
radio input "true"
click at [281, 163] on input "True" at bounding box center [283, 164] width 5 height 4
radio input "true"
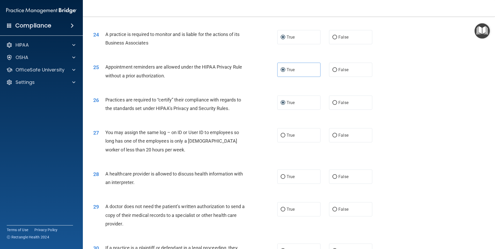
scroll to position [919, 0]
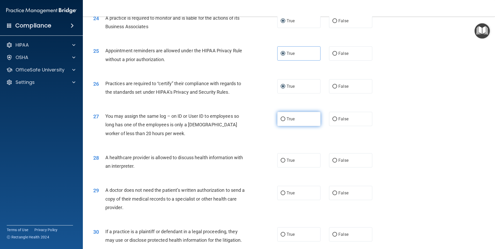
click at [281, 119] on input "True" at bounding box center [283, 119] width 5 height 4
radio input "true"
click at [333, 161] on input "False" at bounding box center [335, 161] width 5 height 4
radio input "true"
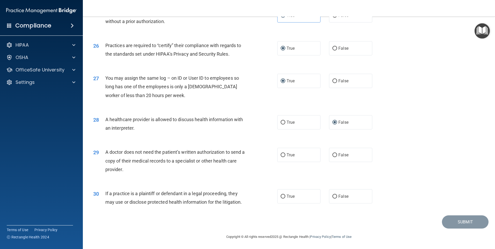
scroll to position [957, 0]
click at [281, 122] on input "True" at bounding box center [283, 122] width 5 height 4
radio input "true"
radio input "false"
click at [333, 155] on input "False" at bounding box center [335, 155] width 5 height 4
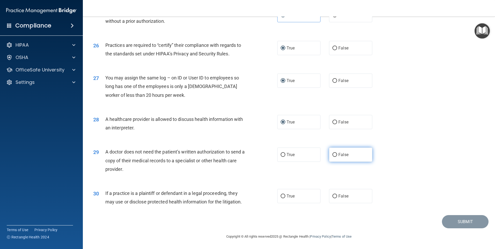
radio input "true"
click at [281, 196] on input "True" at bounding box center [283, 197] width 5 height 4
radio input "true"
click at [469, 221] on button "Submit" at bounding box center [465, 221] width 47 height 13
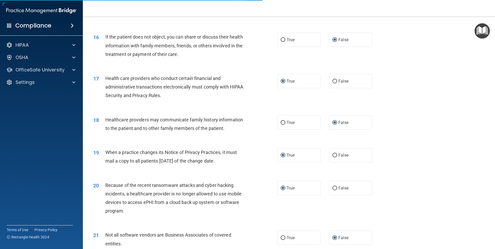
scroll to position [594, 0]
click at [388, 83] on div "17 Health care providers who conduct certain financial and administrative trans…" at bounding box center [289, 88] width 400 height 41
click at [140, 19] on div "15 A physician does not need a patient's written authorization to send a copy o…" at bounding box center [289, 5] width 400 height 41
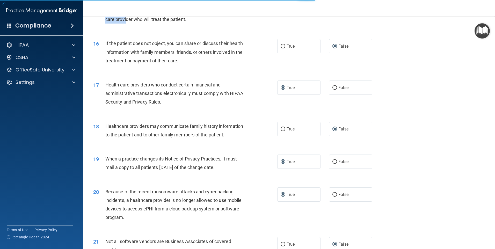
click at [140, 19] on span "A physician does not need a patient's written authorization to send a copy of t…" at bounding box center [174, 10] width 139 height 23
click at [419, 41] on div "16 If the patient does not object, you can share or discuss their health inform…" at bounding box center [289, 53] width 400 height 41
click at [419, 40] on div "16 If the patient does not object, you can share or discuss their health inform…" at bounding box center [289, 53] width 400 height 41
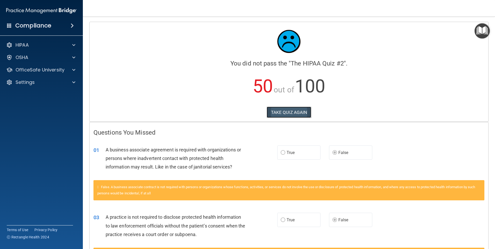
click at [302, 112] on button "TAKE QUIZ AGAIN" at bounding box center [289, 112] width 45 height 11
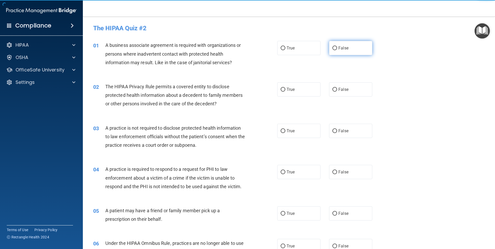
click at [334, 47] on input "False" at bounding box center [335, 48] width 5 height 4
radio input "true"
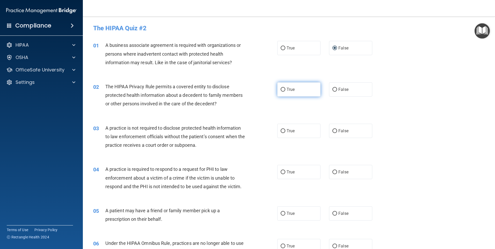
click at [284, 90] on label "True" at bounding box center [299, 89] width 43 height 14
click at [284, 90] on input "True" at bounding box center [283, 90] width 5 height 4
radio input "true"
click at [334, 131] on input "False" at bounding box center [335, 131] width 5 height 4
radio input "true"
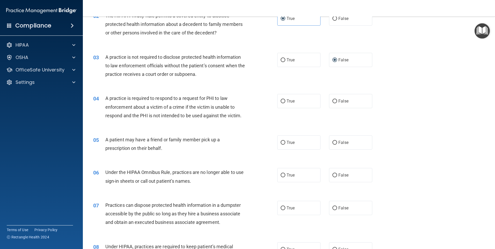
scroll to position [130, 0]
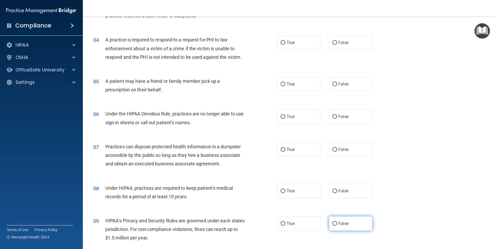
click at [334, 223] on input "False" at bounding box center [335, 224] width 5 height 4
radio input "true"
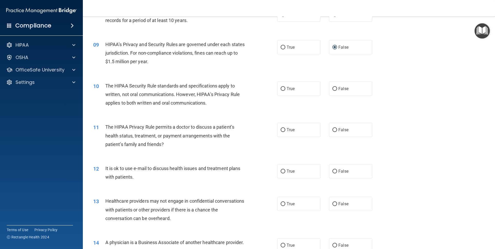
scroll to position [311, 0]
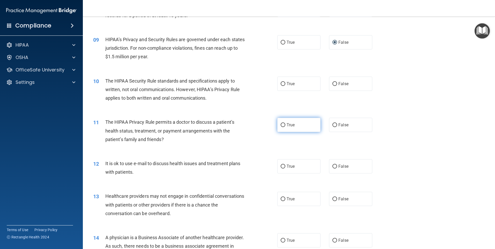
click at [281, 125] on input "True" at bounding box center [283, 125] width 5 height 4
radio input "true"
click at [333, 200] on input "False" at bounding box center [335, 199] width 5 height 4
radio input "true"
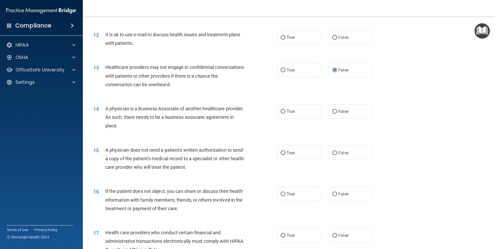
scroll to position [441, 0]
click at [281, 152] on input "True" at bounding box center [283, 153] width 5 height 4
radio input "true"
click at [281, 194] on input "True" at bounding box center [283, 194] width 5 height 4
radio input "true"
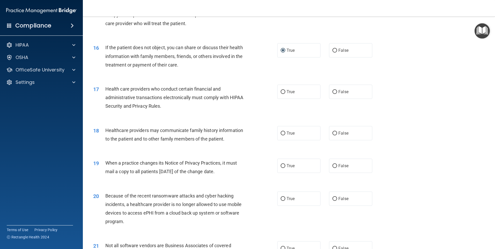
scroll to position [596, 0]
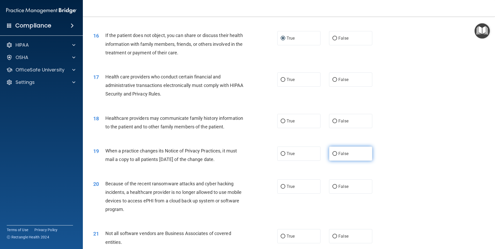
click at [334, 153] on input "False" at bounding box center [335, 154] width 5 height 4
radio input "true"
click at [281, 235] on input "True" at bounding box center [283, 237] width 5 height 4
radio input "true"
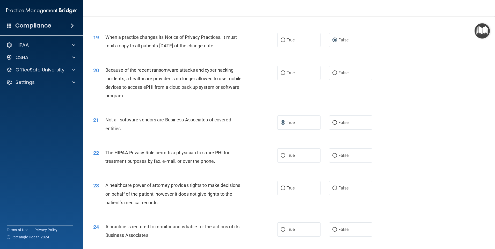
scroll to position [726, 0]
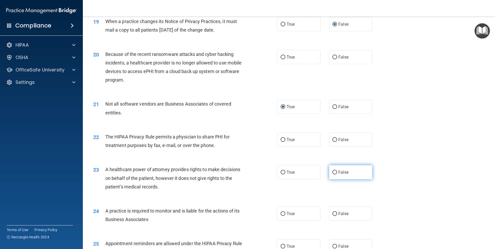
click at [333, 173] on input "False" at bounding box center [335, 173] width 5 height 4
radio input "true"
click at [333, 215] on input "False" at bounding box center [335, 214] width 5 height 4
radio input "true"
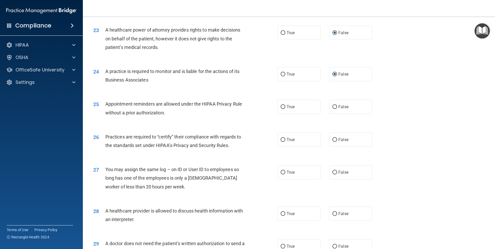
scroll to position [907, 0]
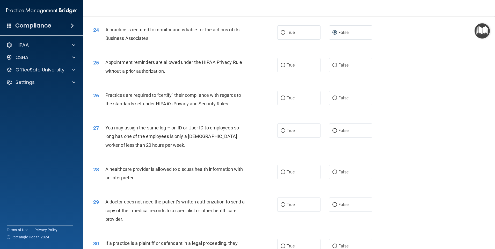
drag, startPoint x: 333, startPoint y: 98, endPoint x: 333, endPoint y: 110, distance: 11.7
click at [334, 99] on input "False" at bounding box center [335, 98] width 5 height 4
radio input "true"
click at [333, 129] on input "False" at bounding box center [335, 131] width 5 height 4
radio input "true"
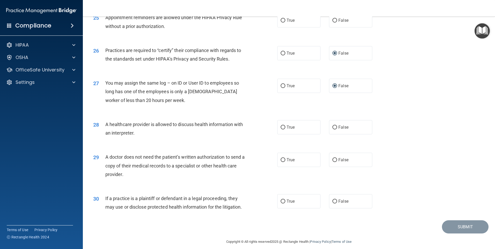
scroll to position [957, 0]
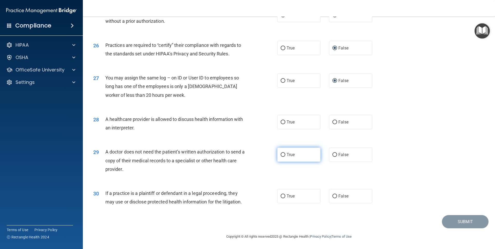
click at [282, 154] on input "True" at bounding box center [283, 155] width 5 height 4
radio input "true"
click at [281, 196] on input "True" at bounding box center [283, 197] width 5 height 4
radio input "true"
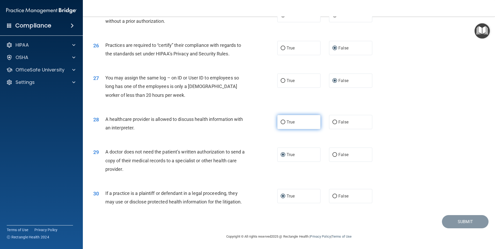
click at [281, 122] on input "True" at bounding box center [283, 122] width 5 height 4
radio input "true"
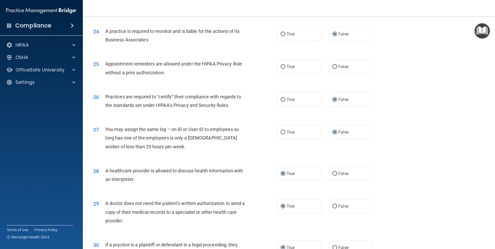
scroll to position [905, 0]
click at [281, 66] on input "True" at bounding box center [283, 67] width 5 height 4
radio input "true"
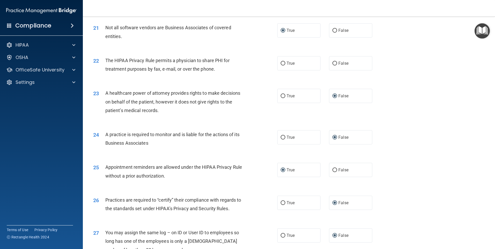
scroll to position [801, 0]
click at [281, 64] on input "True" at bounding box center [283, 64] width 5 height 4
radio input "true"
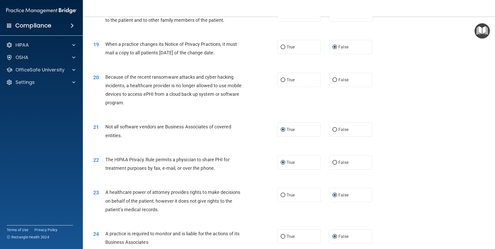
scroll to position [698, 0]
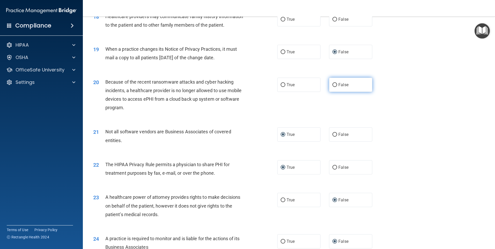
click at [333, 85] on input "False" at bounding box center [335, 85] width 5 height 4
radio input "true"
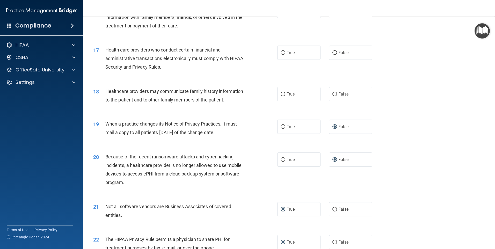
scroll to position [620, 0]
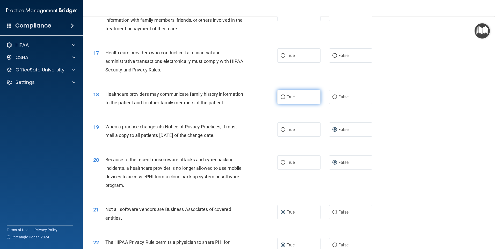
click at [281, 97] on input "True" at bounding box center [283, 97] width 5 height 4
radio input "true"
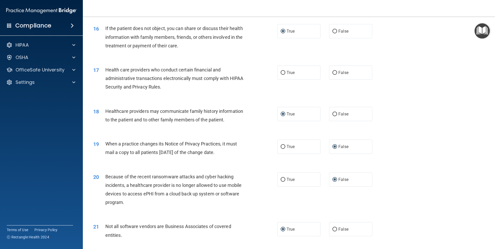
scroll to position [594, 0]
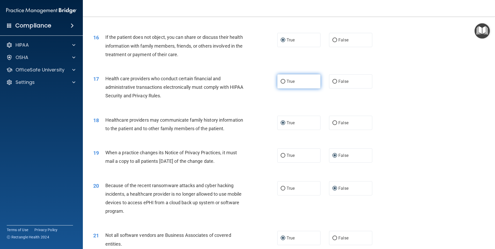
click at [282, 82] on input "True" at bounding box center [283, 82] width 5 height 4
radio input "true"
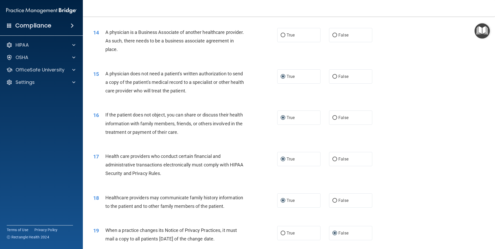
scroll to position [491, 0]
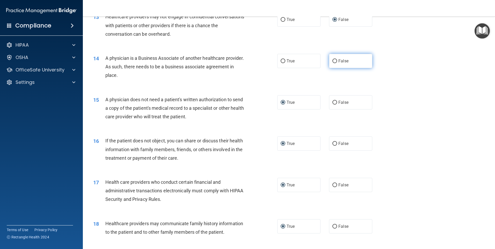
click at [334, 61] on input "False" at bounding box center [335, 61] width 5 height 4
radio input "true"
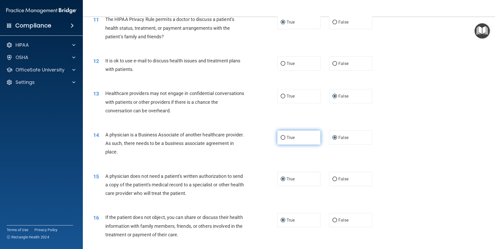
scroll to position [413, 0]
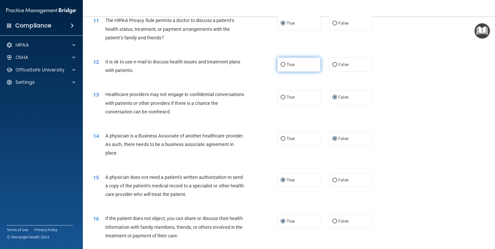
click at [281, 65] on input "True" at bounding box center [283, 65] width 5 height 4
radio input "true"
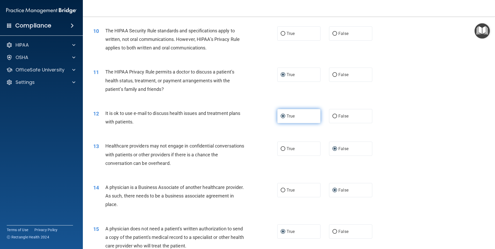
scroll to position [361, 0]
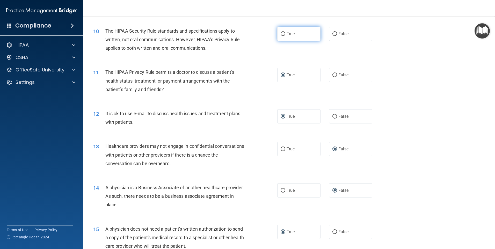
click at [281, 35] on input "True" at bounding box center [283, 34] width 5 height 4
radio input "true"
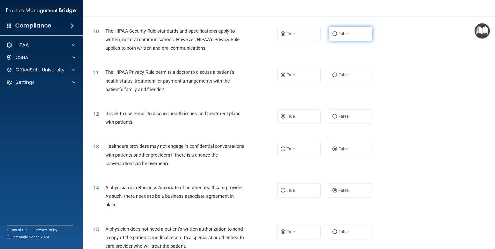
click at [334, 34] on input "False" at bounding box center [335, 34] width 5 height 4
radio input "true"
radio input "false"
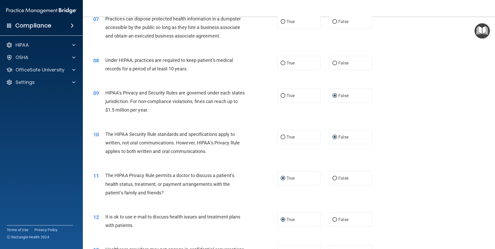
scroll to position [257, 0]
click at [334, 63] on input "False" at bounding box center [335, 64] width 5 height 4
radio input "true"
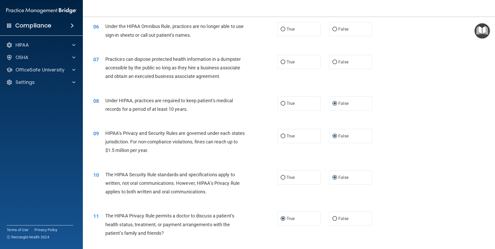
scroll to position [205, 0]
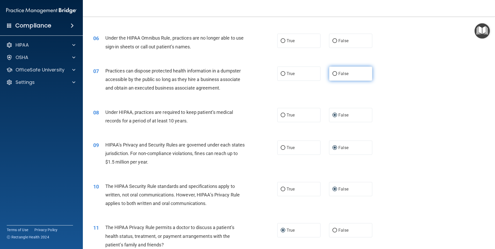
click at [334, 73] on input "False" at bounding box center [335, 74] width 5 height 4
radio input "true"
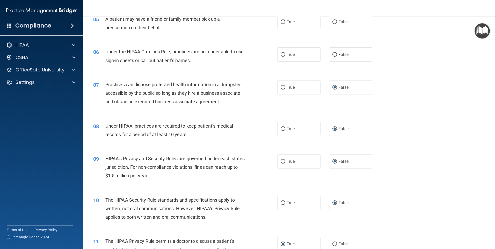
scroll to position [180, 0]
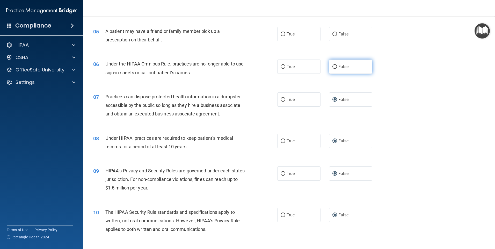
click at [334, 66] on input "False" at bounding box center [335, 67] width 5 height 4
radio input "true"
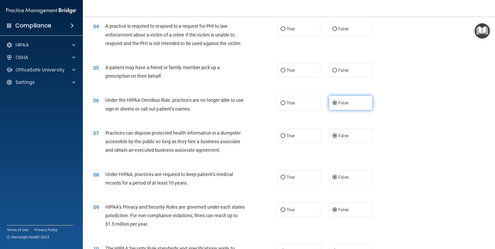
scroll to position [102, 0]
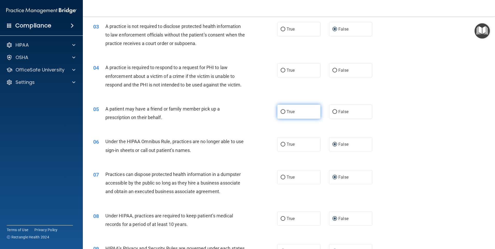
click at [282, 111] on input "True" at bounding box center [283, 112] width 5 height 4
radio input "true"
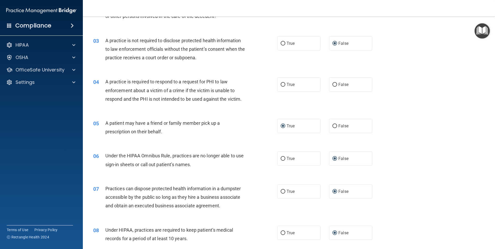
scroll to position [76, 0]
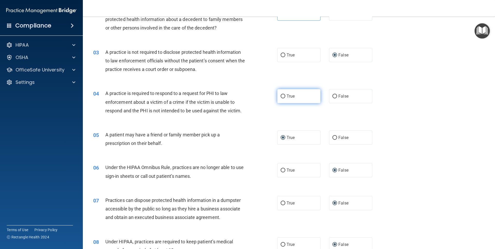
click at [281, 96] on input "True" at bounding box center [283, 97] width 5 height 4
radio input "true"
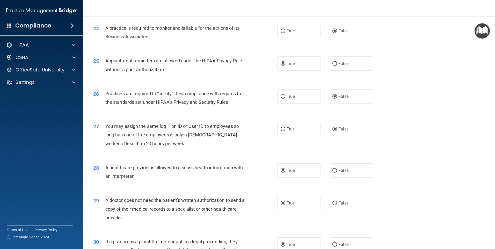
scroll to position [957, 0]
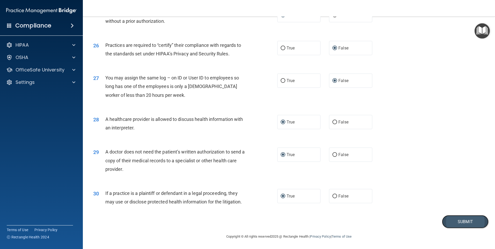
click at [448, 220] on button "Submit" at bounding box center [465, 221] width 47 height 13
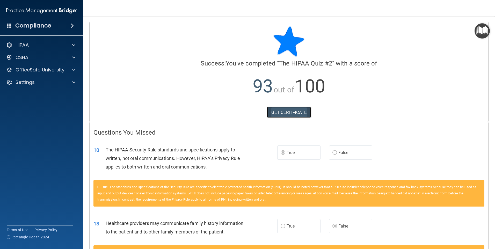
click at [301, 112] on link "GET CERTIFICATE" at bounding box center [289, 112] width 44 height 11
click at [37, 74] on div "OfficeSafe University" at bounding box center [41, 70] width 83 height 10
click at [65, 71] on div "OfficeSafe University" at bounding box center [34, 70] width 64 height 6
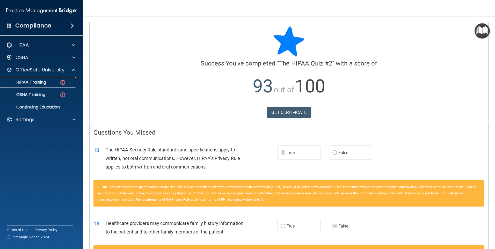
click at [39, 81] on p "HIPAA Training" at bounding box center [24, 82] width 43 height 5
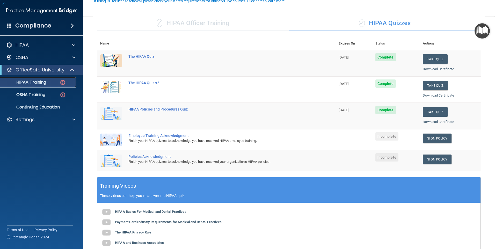
scroll to position [52, 0]
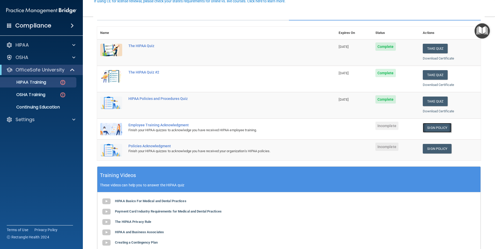
click at [434, 128] on link "Sign Policy" at bounding box center [437, 128] width 29 height 10
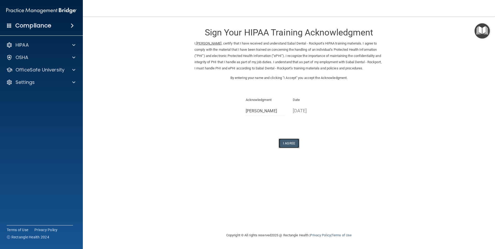
click at [290, 145] on button "I Agree" at bounding box center [289, 144] width 21 height 10
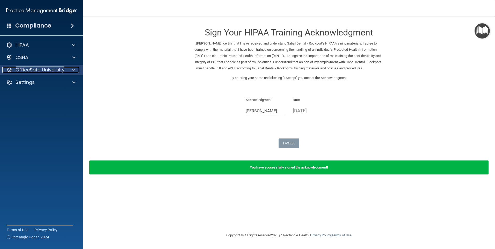
click at [63, 70] on p "OfficeSafe University" at bounding box center [40, 70] width 49 height 6
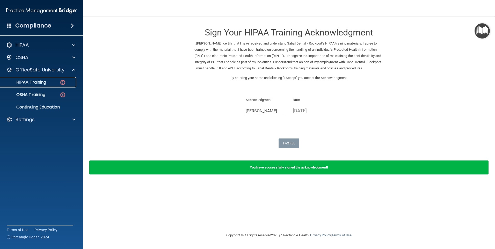
click at [51, 83] on div "HIPAA Training" at bounding box center [38, 82] width 71 height 5
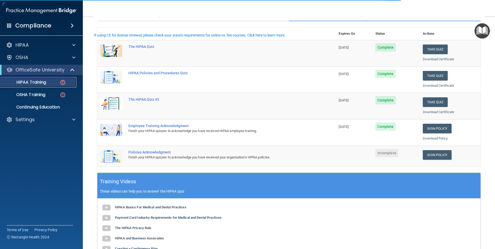
scroll to position [78, 0]
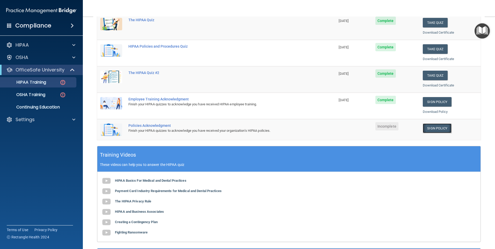
click at [430, 130] on link "Sign Policy" at bounding box center [437, 129] width 29 height 10
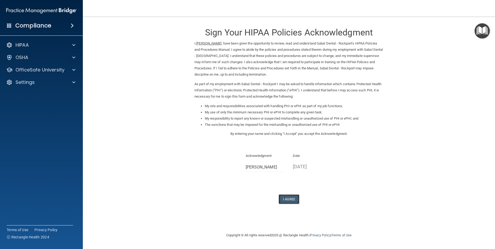
click at [295, 201] on button "I Agree" at bounding box center [289, 200] width 21 height 10
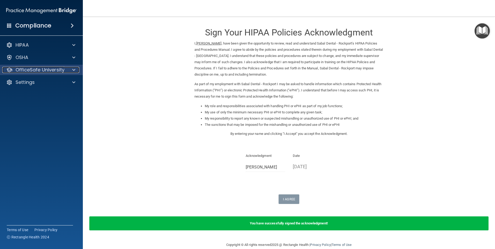
click at [42, 71] on p "OfficeSafe University" at bounding box center [40, 70] width 49 height 6
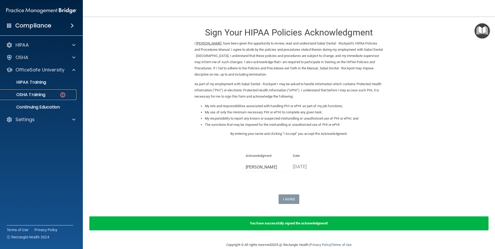
click at [38, 95] on p "OSHA Training" at bounding box center [24, 94] width 42 height 5
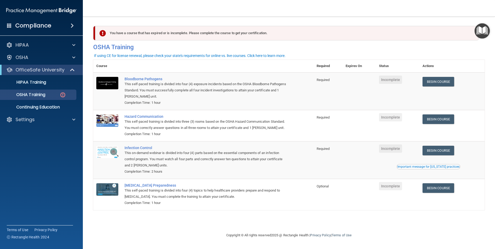
click at [259, 56] on div "If using CE for license renewal, please check your state's requirements for onl…" at bounding box center [190, 56] width 192 height 4
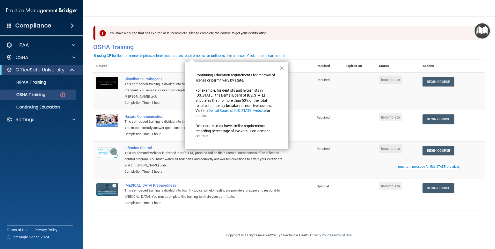
click at [282, 68] on button "×" at bounding box center [282, 68] width 5 height 8
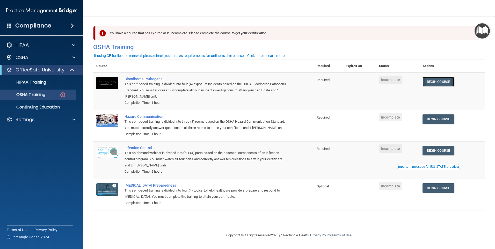
click at [438, 82] on link "Begin Course" at bounding box center [439, 82] width 32 height 10
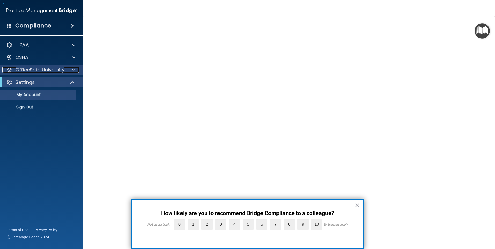
click at [44, 71] on p "OfficeSafe University" at bounding box center [40, 70] width 49 height 6
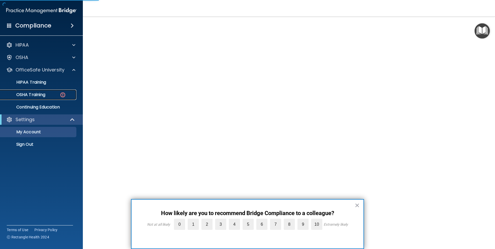
click at [39, 95] on p "OSHA Training" at bounding box center [24, 94] width 42 height 5
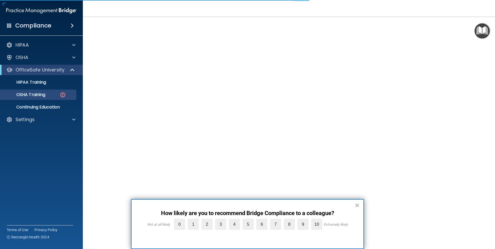
click at [357, 206] on button "×" at bounding box center [357, 205] width 5 height 8
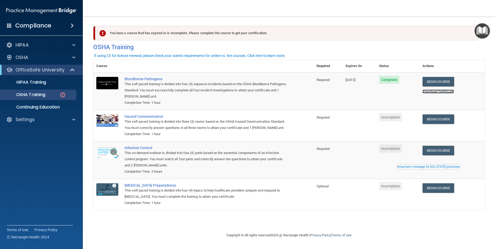
click at [447, 93] on link "Download Certificate" at bounding box center [438, 92] width 31 height 4
click at [436, 120] on link "Begin Course" at bounding box center [439, 120] width 32 height 10
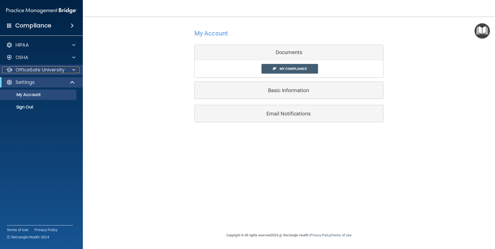
click at [34, 72] on p "OfficeSafe University" at bounding box center [40, 70] width 49 height 6
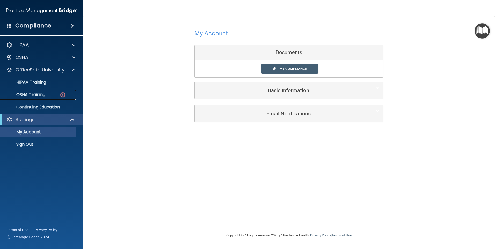
click at [36, 94] on p "OSHA Training" at bounding box center [24, 94] width 42 height 5
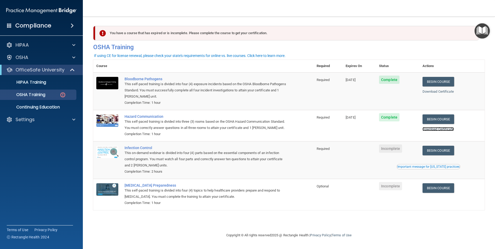
click at [437, 129] on link "Download Certificate" at bounding box center [438, 129] width 31 height 4
click at [442, 155] on link "Begin Course" at bounding box center [439, 151] width 32 height 10
click at [34, 96] on p "OSHA Training" at bounding box center [24, 94] width 42 height 5
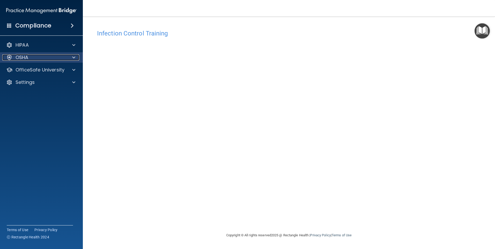
click at [38, 60] on div "OSHA" at bounding box center [34, 57] width 64 height 6
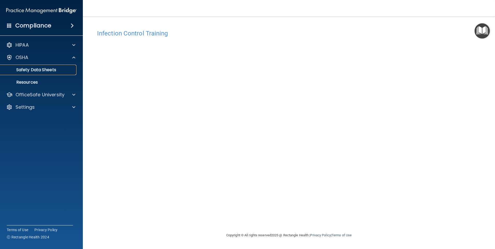
click at [38, 70] on p "Safety Data Sheets" at bounding box center [38, 69] width 71 height 5
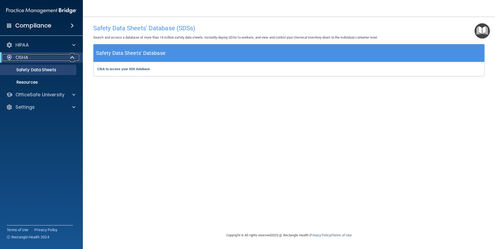
click at [24, 57] on p "OSHA" at bounding box center [22, 57] width 13 height 6
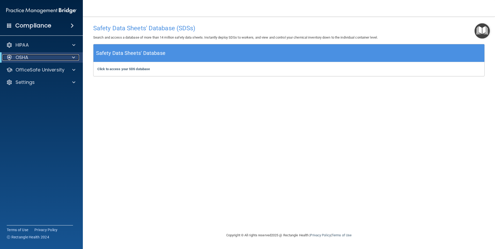
click at [24, 57] on p "OSHA" at bounding box center [22, 57] width 13 height 6
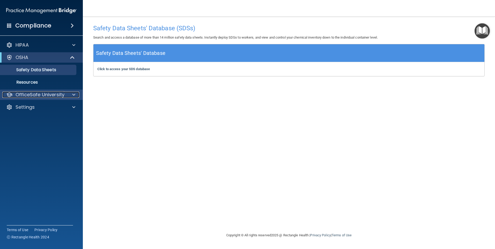
click at [24, 94] on p "OfficeSafe University" at bounding box center [40, 95] width 49 height 6
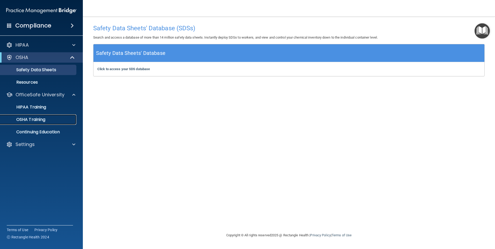
click at [32, 121] on p "OSHA Training" at bounding box center [24, 119] width 42 height 5
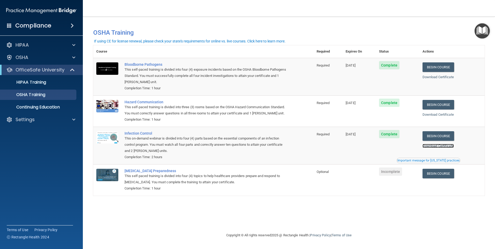
click at [432, 148] on link "Download Certificate" at bounding box center [438, 146] width 31 height 4
click at [434, 179] on link "Begin Course" at bounding box center [439, 174] width 32 height 10
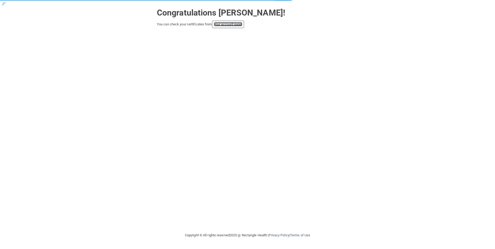
click at [235, 25] on link "your account page!" at bounding box center [228, 24] width 28 height 4
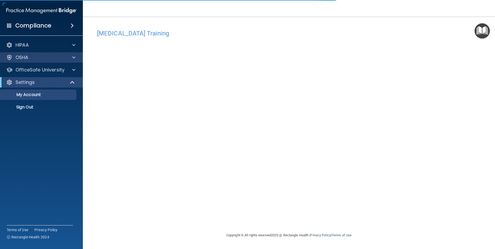
click at [30, 61] on div "OSHA" at bounding box center [41, 57] width 83 height 10
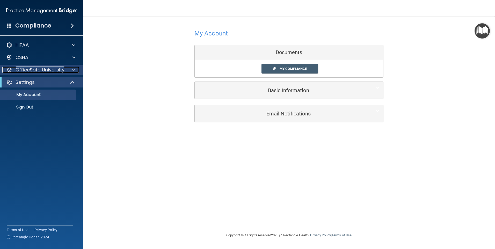
click at [33, 72] on p "OfficeSafe University" at bounding box center [40, 70] width 49 height 6
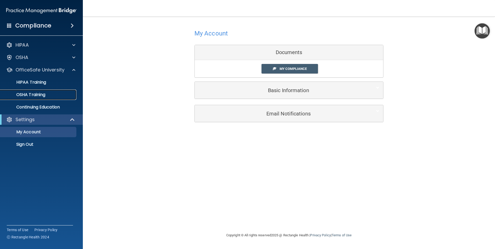
click at [32, 95] on p "OSHA Training" at bounding box center [24, 94] width 42 height 5
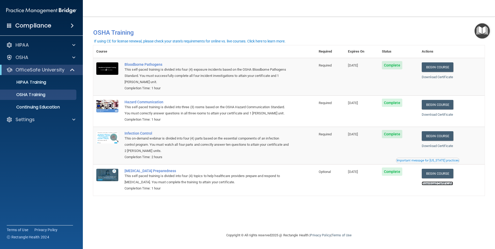
click at [436, 185] on link "Download Certificate" at bounding box center [437, 184] width 31 height 4
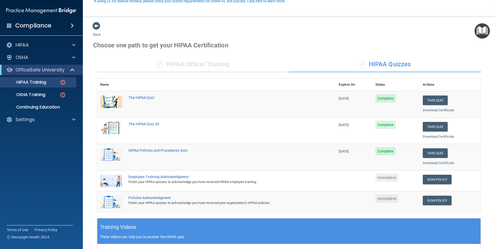
scroll to position [52, 0]
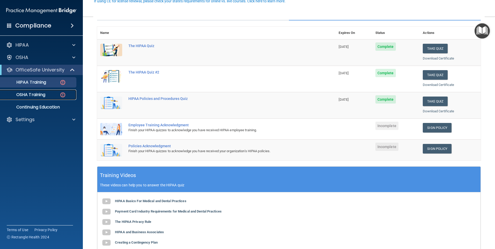
click at [33, 94] on p "OSHA Training" at bounding box center [24, 94] width 42 height 5
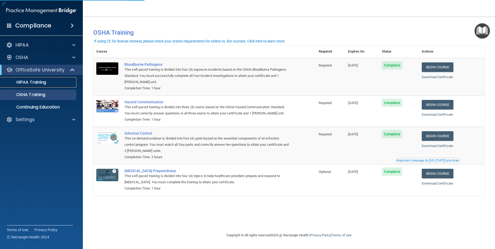
click at [35, 86] on link "HIPAA Training" at bounding box center [36, 82] width 82 height 10
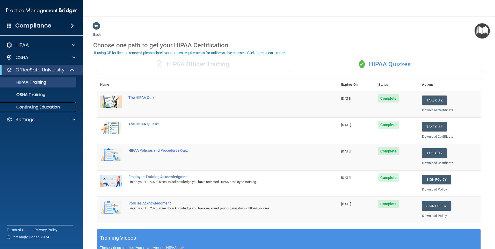
click at [39, 108] on p "Continuing Education" at bounding box center [38, 107] width 71 height 5
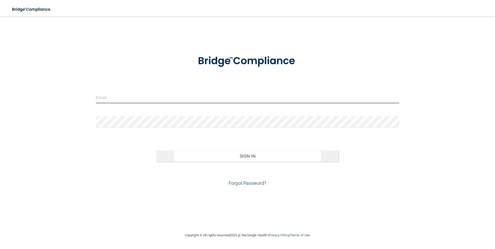
type input "[EMAIL_ADDRESS][DOMAIN_NAME]"
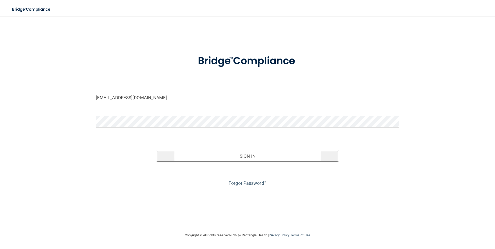
click at [225, 158] on button "Sign In" at bounding box center [248, 156] width 182 height 11
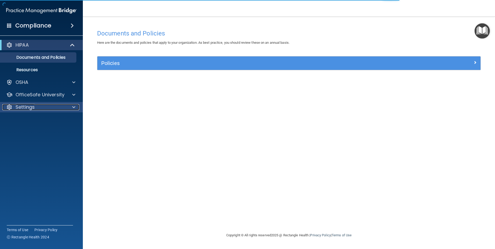
click at [61, 107] on div "Settings" at bounding box center [34, 107] width 64 height 6
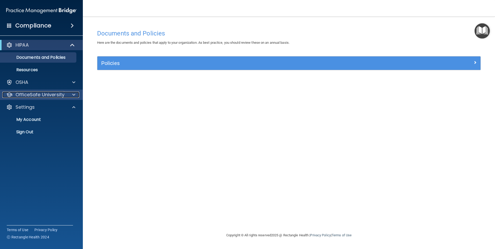
click at [30, 96] on p "OfficeSafe University" at bounding box center [40, 95] width 49 height 6
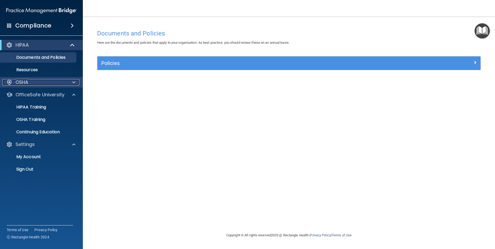
click at [29, 82] on div "OSHA" at bounding box center [34, 82] width 64 height 6
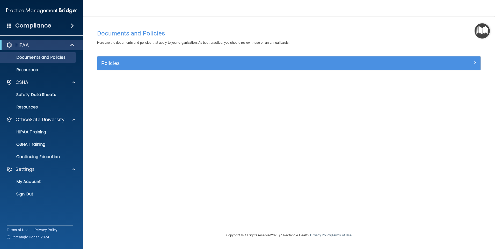
click at [72, 26] on span at bounding box center [72, 26] width 3 height 6
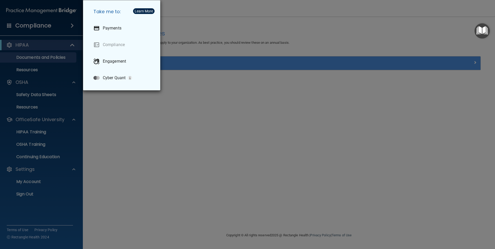
click at [201, 113] on div "Take me to: Payments Compliance Engagement Cyber Quant" at bounding box center [247, 124] width 495 height 249
